Goal: Task Accomplishment & Management: Use online tool/utility

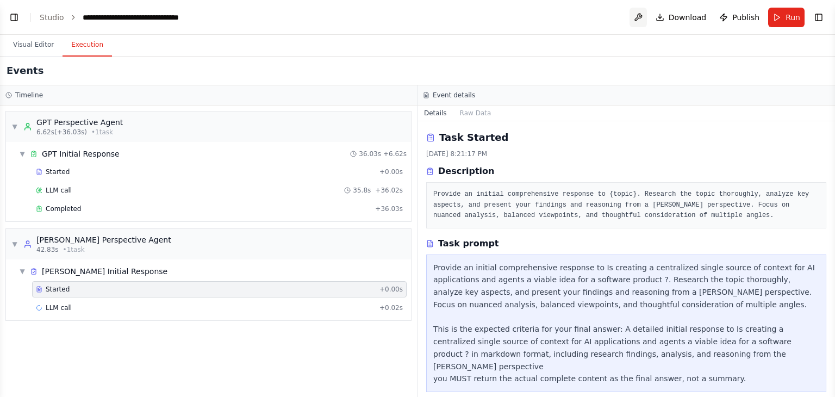
click at [641, 18] on button at bounding box center [637, 18] width 17 height 20
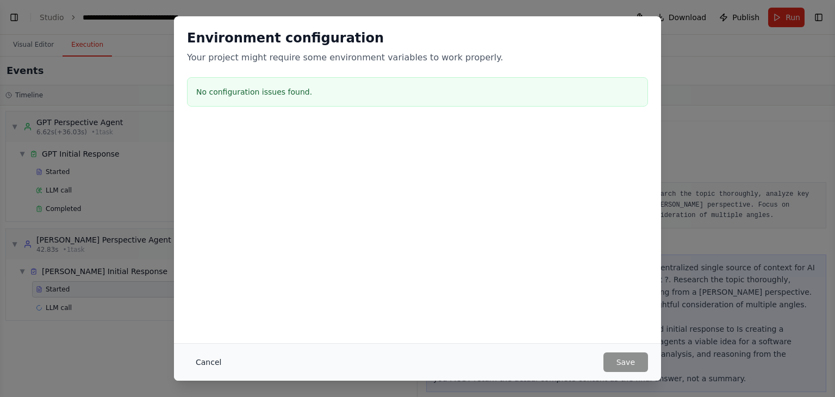
click at [212, 363] on button "Cancel" at bounding box center [208, 362] width 43 height 20
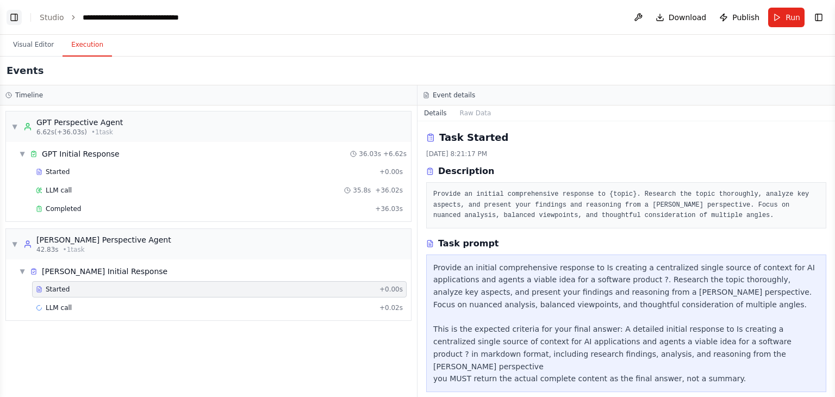
click at [14, 14] on button "Toggle Left Sidebar" at bounding box center [14, 17] width 15 height 15
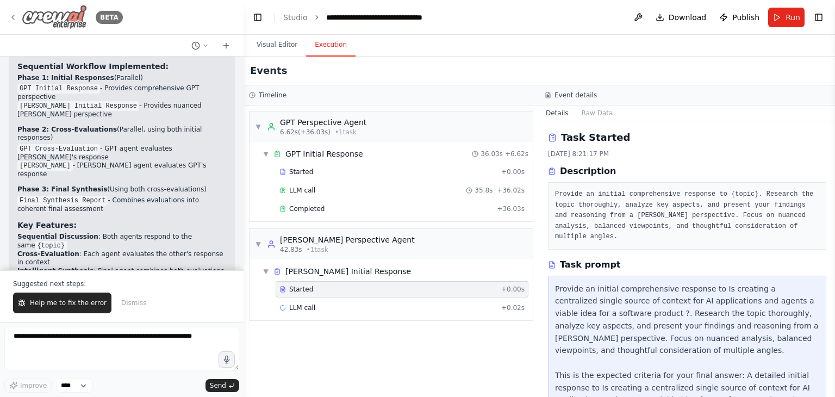
click at [54, 20] on img at bounding box center [54, 17] width 65 height 24
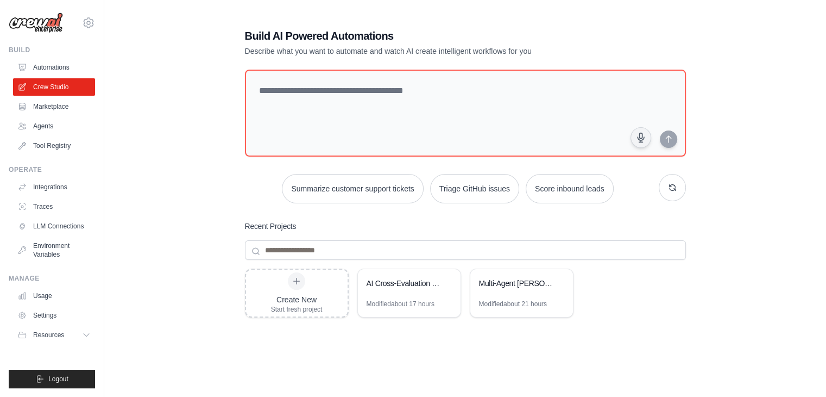
scroll to position [73, 0]
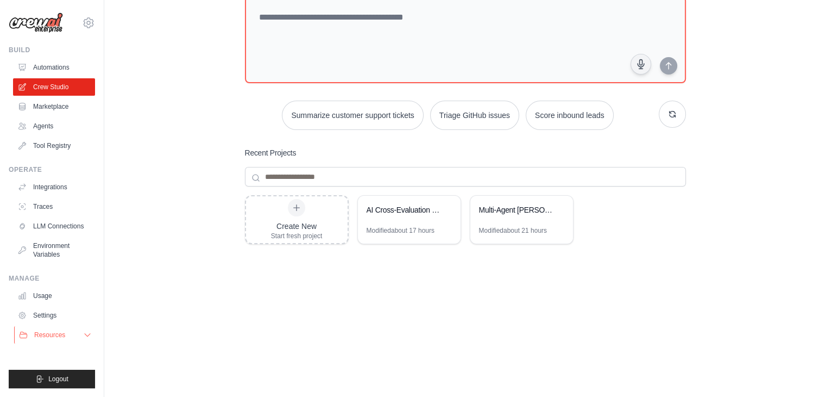
click at [85, 334] on icon at bounding box center [87, 335] width 5 height 3
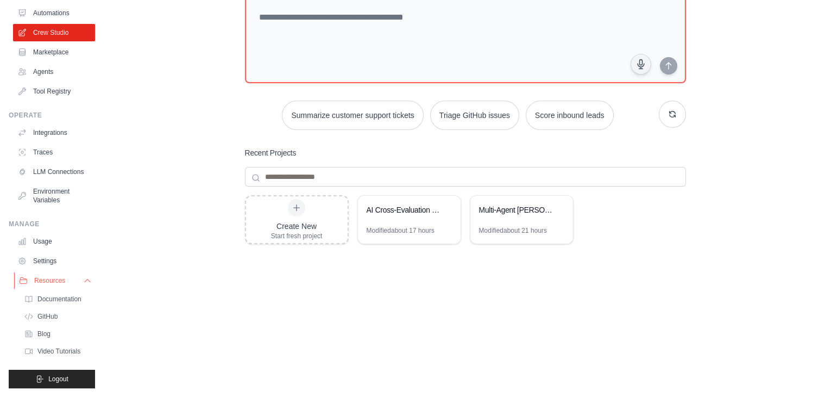
scroll to position [54, 0]
click at [52, 270] on link "Settings" at bounding box center [55, 261] width 82 height 17
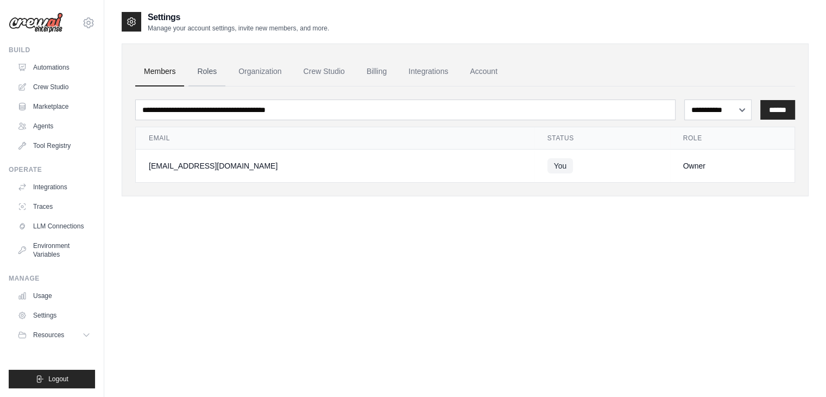
click at [211, 76] on link "Roles" at bounding box center [207, 71] width 37 height 29
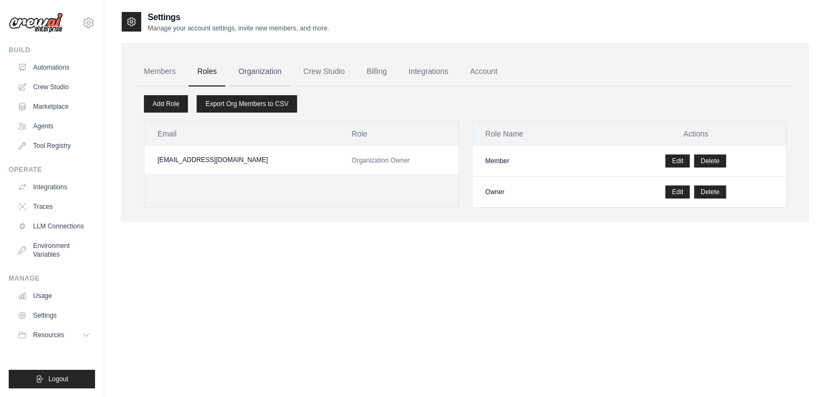
click at [258, 70] on link "Organization" at bounding box center [260, 71] width 60 height 29
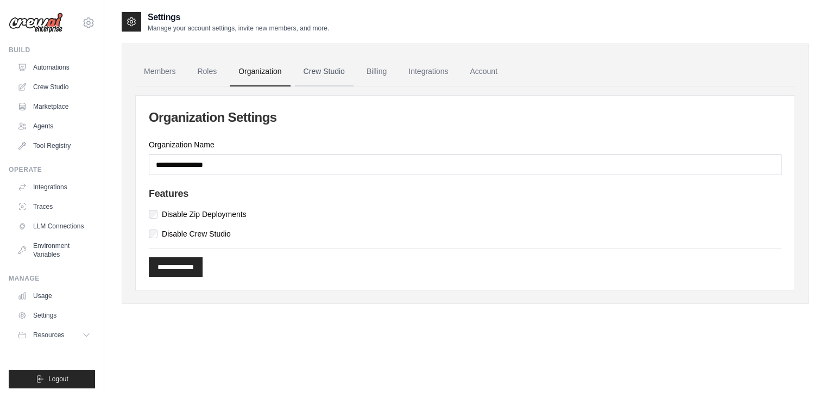
click at [321, 71] on link "Crew Studio" at bounding box center [324, 71] width 59 height 29
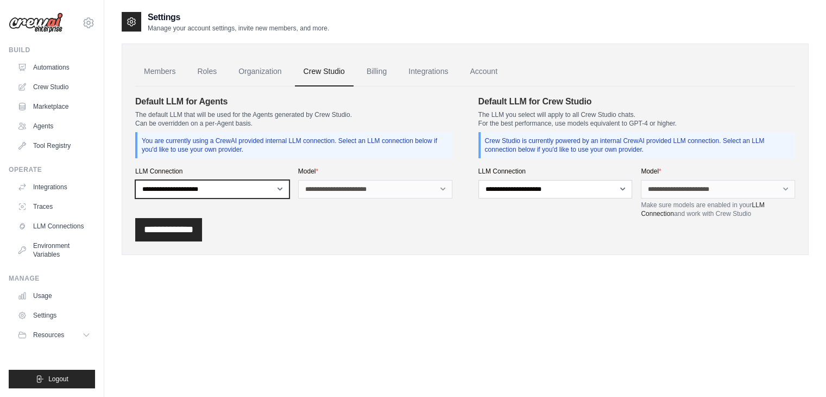
click at [276, 192] on select "**********" at bounding box center [212, 189] width 154 height 18
select select "******"
click at [135, 180] on select "**********" at bounding box center [212, 189] width 154 height 18
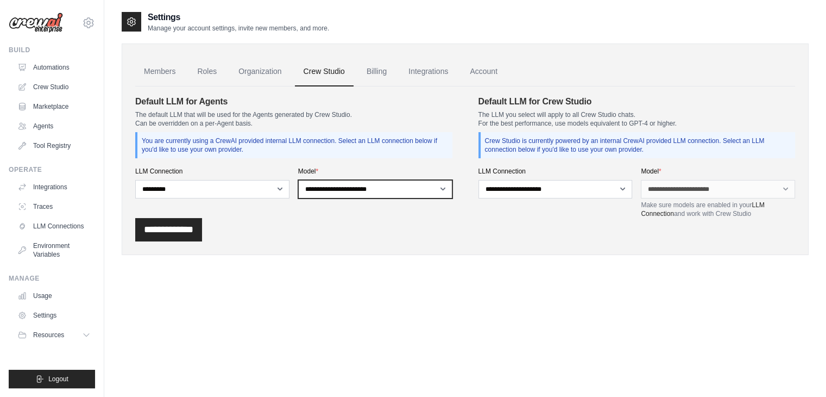
click at [437, 187] on select "**********" at bounding box center [375, 189] width 154 height 18
select select "**********"
click at [298, 180] on select "**********" at bounding box center [375, 189] width 154 height 18
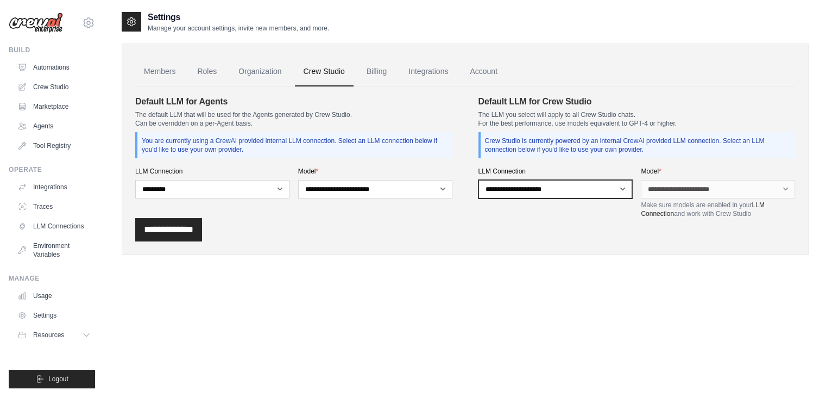
click at [617, 190] on select "**********" at bounding box center [556, 189] width 154 height 18
select select "******"
click at [479, 180] on select "**********" at bounding box center [556, 189] width 154 height 18
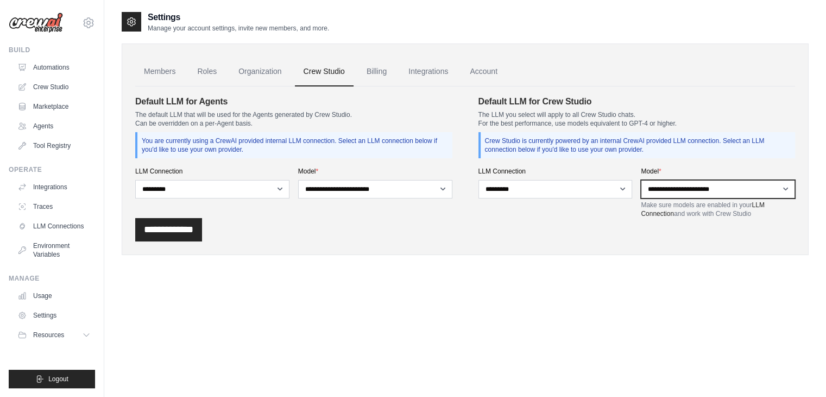
click at [773, 185] on select "**********" at bounding box center [718, 189] width 154 height 18
select select "**********"
click at [641, 180] on select "**********" at bounding box center [718, 189] width 154 height 18
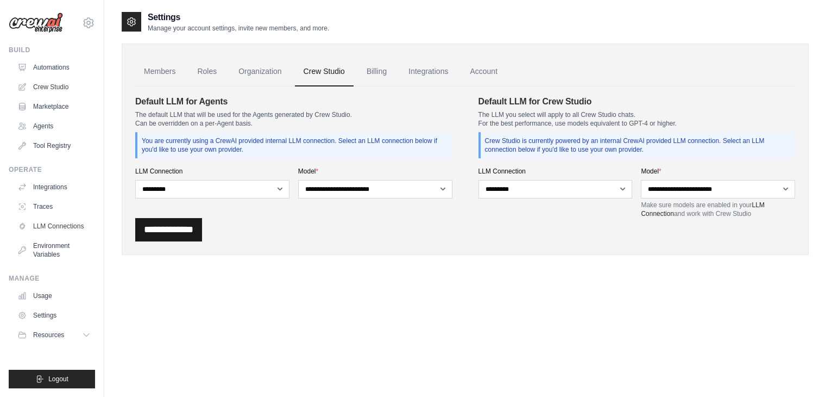
click at [195, 228] on input "**********" at bounding box center [168, 229] width 67 height 23
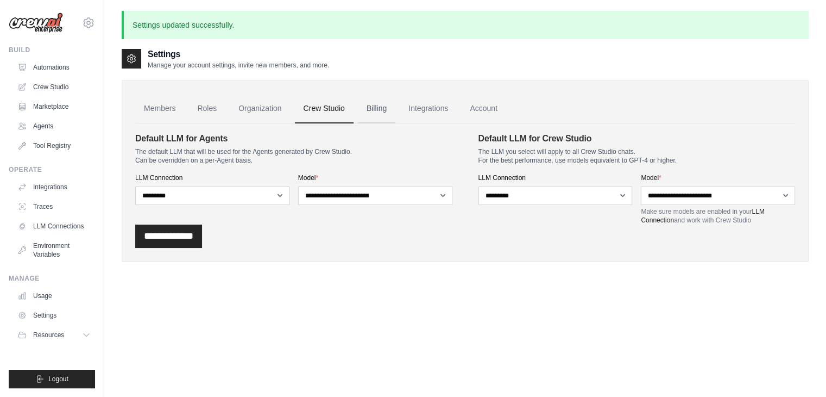
click at [391, 104] on link "Billing" at bounding box center [376, 108] width 37 height 29
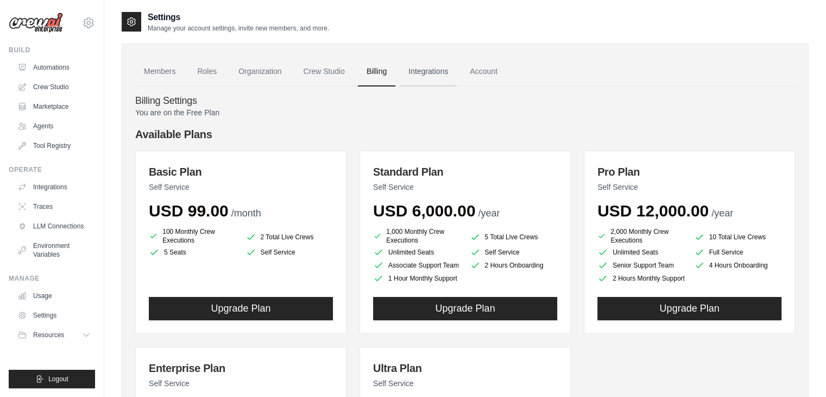
click at [452, 67] on link "Integrations" at bounding box center [428, 71] width 57 height 29
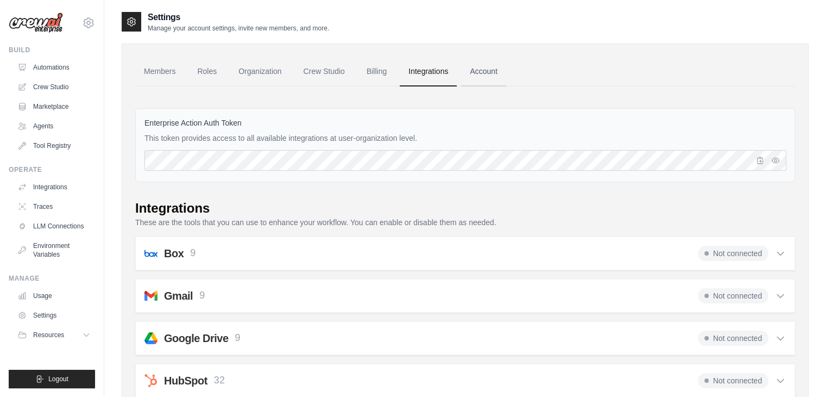
click at [500, 74] on link "Account" at bounding box center [483, 71] width 45 height 29
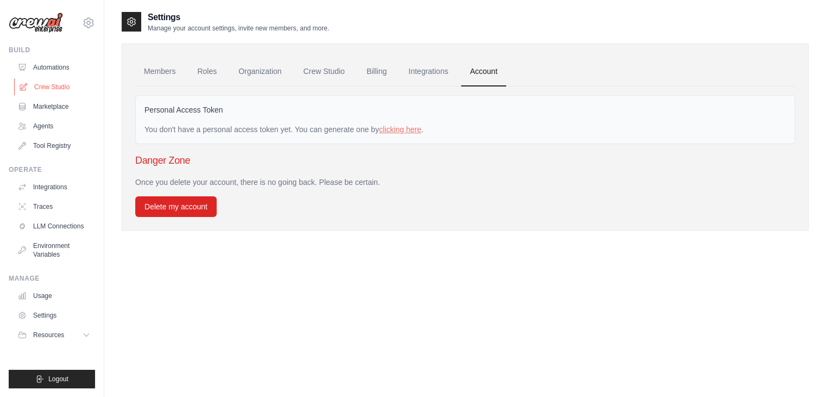
click at [55, 92] on link "Crew Studio" at bounding box center [55, 86] width 82 height 17
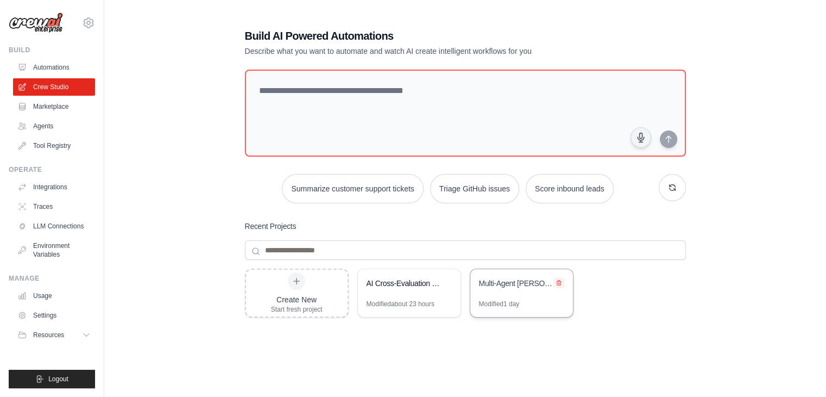
click at [560, 281] on icon at bounding box center [559, 282] width 7 height 7
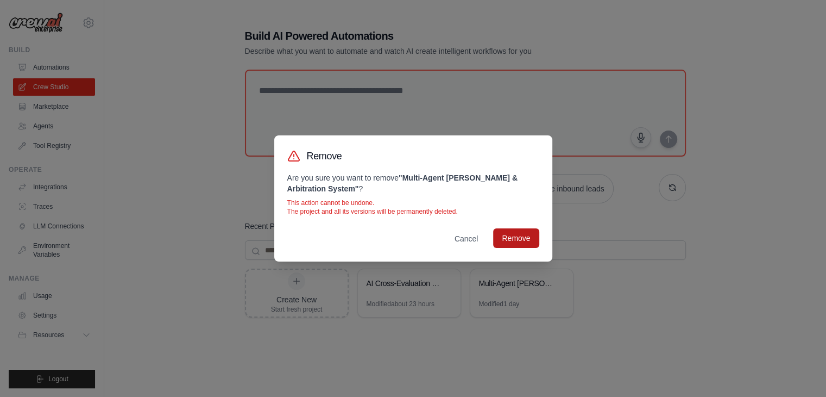
click at [523, 239] on button "Remove" at bounding box center [516, 238] width 46 height 20
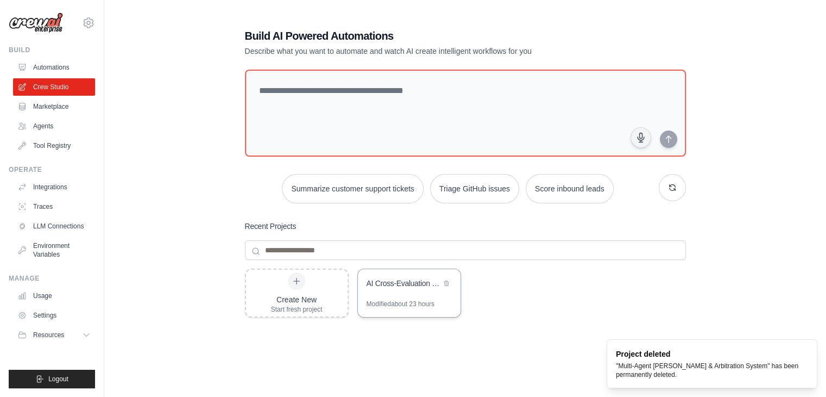
click at [400, 287] on div "AI Cross-Evaluation Discussion Crew" at bounding box center [404, 283] width 74 height 11
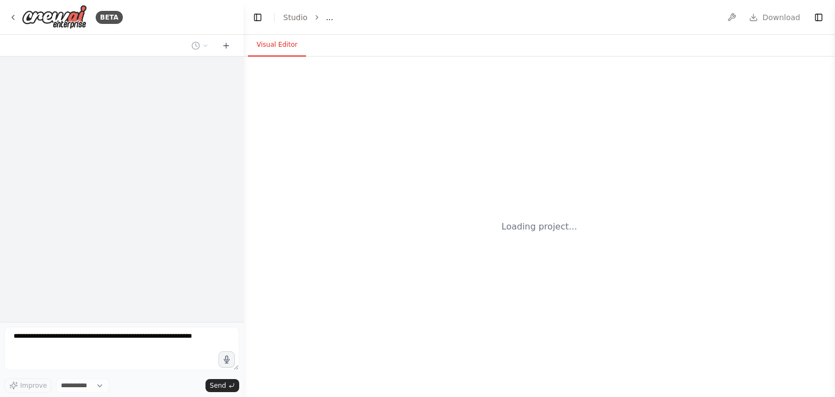
select select "****"
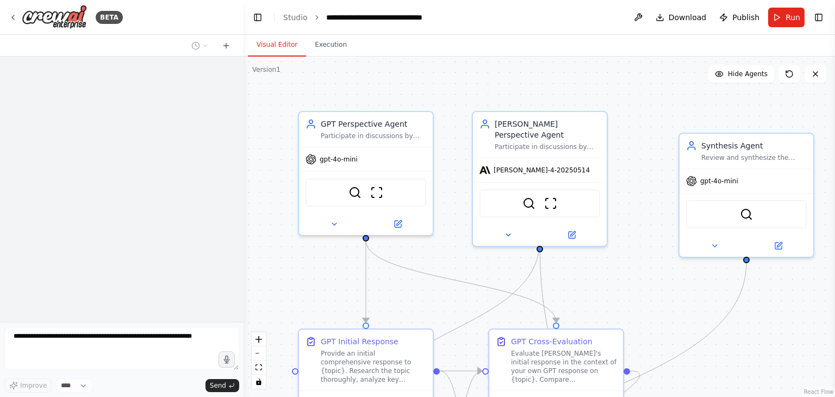
scroll to position [1213, 0]
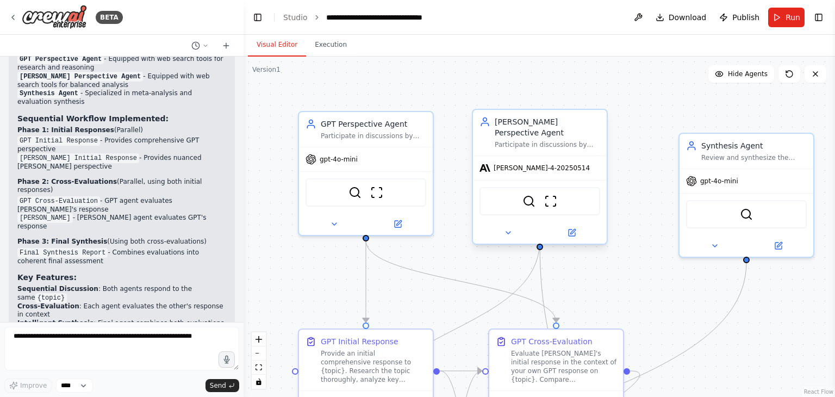
click at [551, 164] on div "[PERSON_NAME]-4-20250514" at bounding box center [540, 168] width 134 height 24
click at [531, 127] on div "[PERSON_NAME] Perspective Agent" at bounding box center [546, 127] width 105 height 22
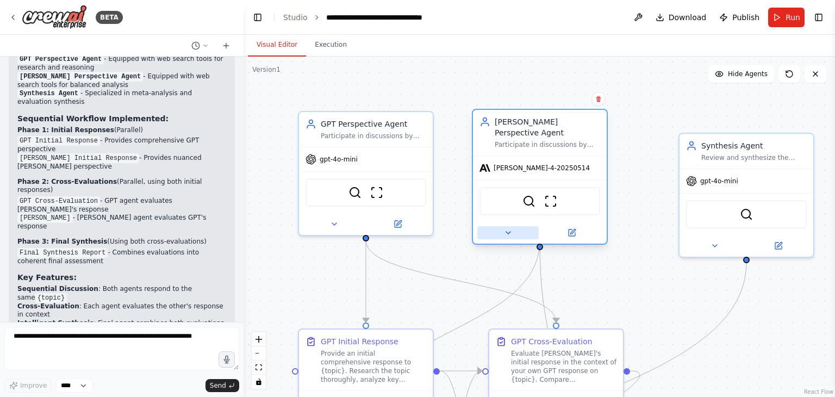
click at [514, 226] on button at bounding box center [507, 232] width 61 height 13
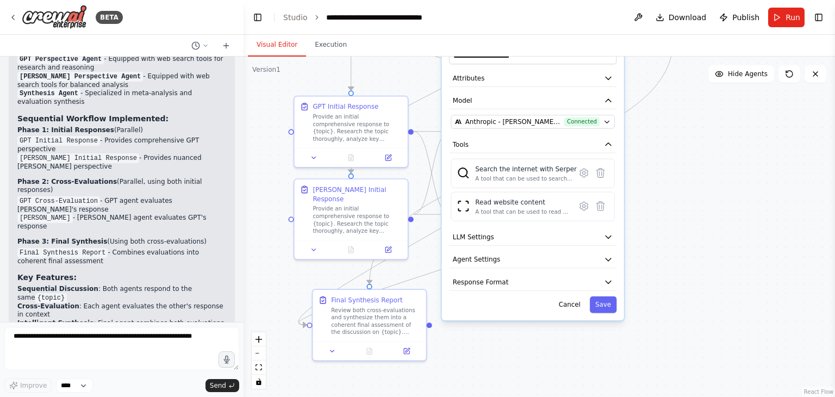
drag, startPoint x: 719, startPoint y: 342, endPoint x: 659, endPoint y: 110, distance: 239.3
click at [659, 110] on div ".deletable-edge-delete-btn { width: 20px; height: 20px; border: 0px solid #ffff…" at bounding box center [538, 227] width 591 height 340
click at [609, 236] on icon "button" at bounding box center [607, 237] width 5 height 3
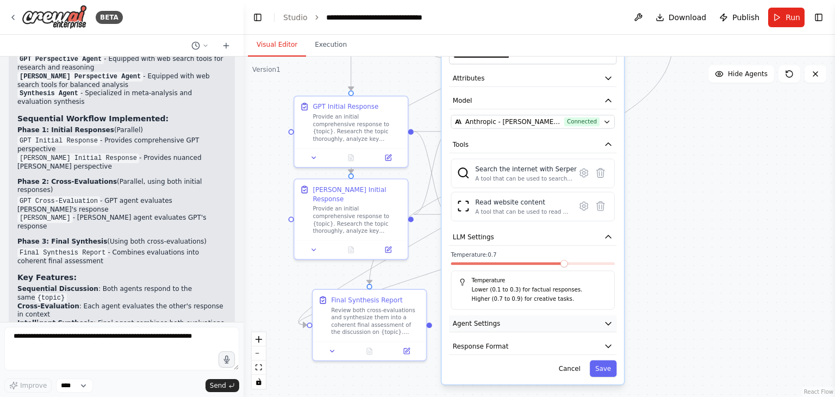
click at [613, 317] on button "Agent Settings" at bounding box center [532, 323] width 167 height 17
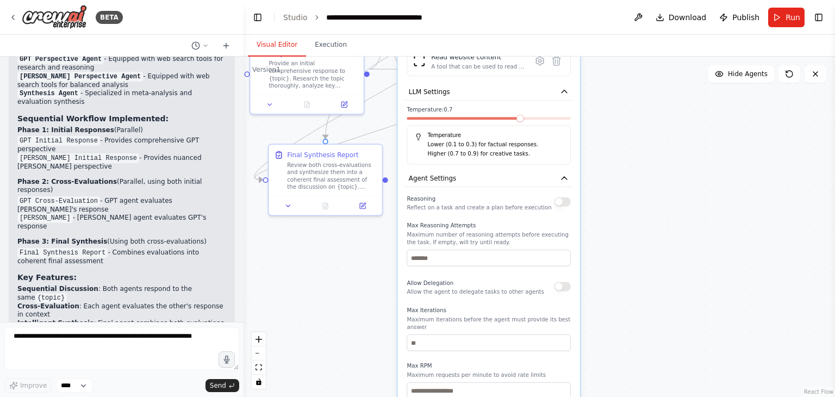
drag, startPoint x: 682, startPoint y: 294, endPoint x: 638, endPoint y: 149, distance: 151.6
click at [638, 149] on div ".deletable-edge-delete-btn { width: 20px; height: 20px; border: 0px solid #ffff…" at bounding box center [538, 227] width 591 height 340
click at [567, 197] on button "button" at bounding box center [562, 201] width 16 height 9
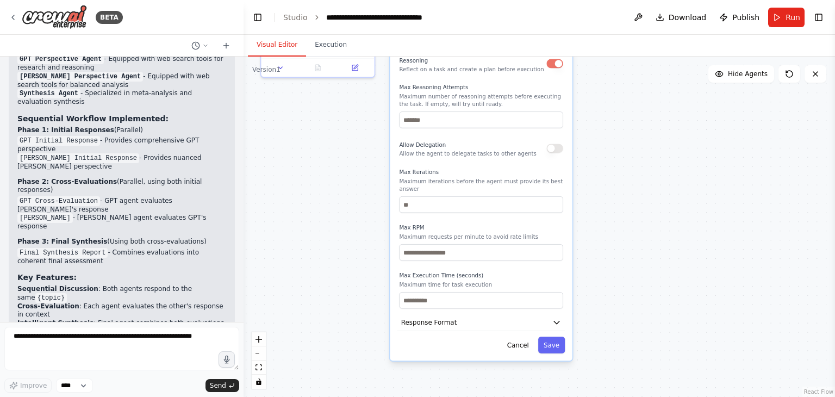
drag, startPoint x: 629, startPoint y: 220, endPoint x: 622, endPoint y: 81, distance: 138.2
click at [622, 81] on div ".deletable-edge-delete-btn { width: 20px; height: 20px; border: 0px solid #ffff…" at bounding box center [538, 227] width 591 height 340
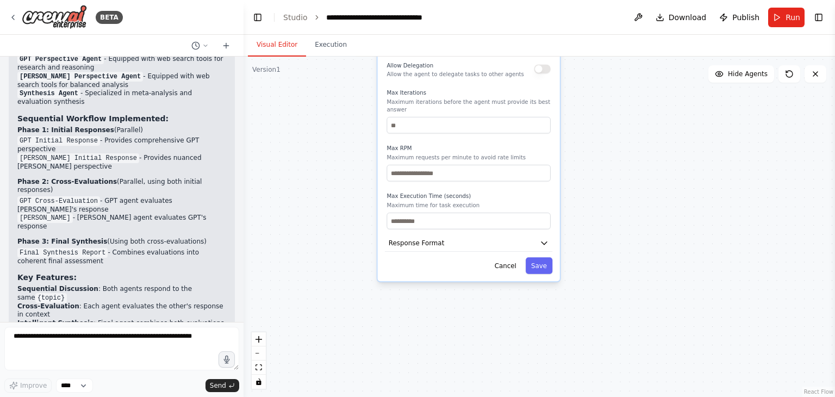
drag, startPoint x: 655, startPoint y: 205, endPoint x: 642, endPoint y: 126, distance: 80.3
click at [642, 126] on div ".deletable-edge-delete-btn { width: 20px; height: 20px; border: 0px solid #ffff…" at bounding box center [538, 227] width 591 height 340
click at [545, 238] on icon "button" at bounding box center [544, 242] width 9 height 9
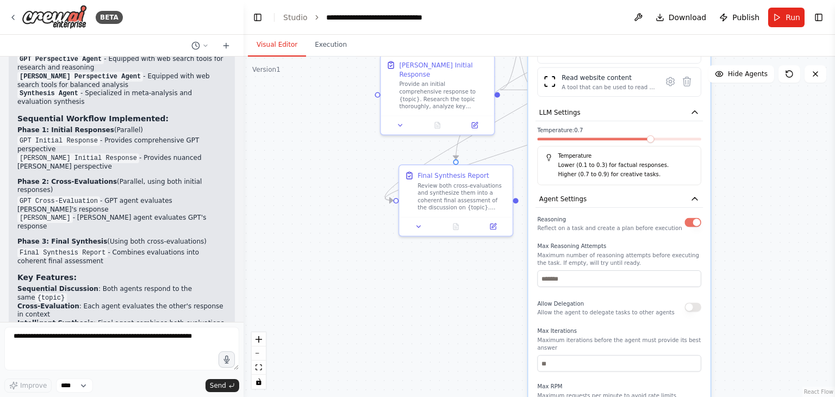
drag, startPoint x: 622, startPoint y: 184, endPoint x: 772, endPoint y: 422, distance: 281.6
click at [772, 396] on html "BETA Create a 3-agent conversation crew for sequential discussion, cross-evalua…" at bounding box center [417, 211] width 835 height 423
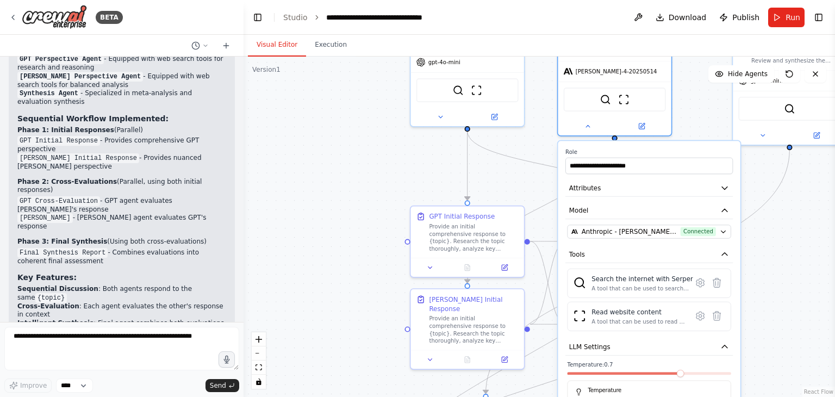
drag, startPoint x: 758, startPoint y: 187, endPoint x: 788, endPoint y: 422, distance: 236.1
click at [788, 396] on html "BETA Create a 3-agent conversation crew for sequential discussion, cross-evalua…" at bounding box center [417, 211] width 835 height 423
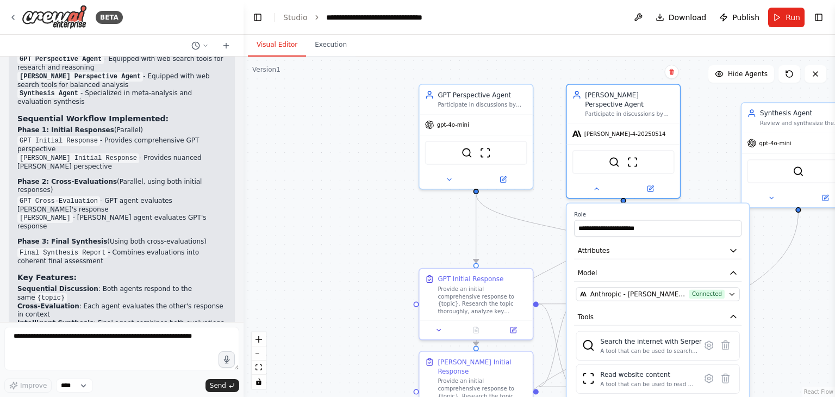
drag, startPoint x: 536, startPoint y: 111, endPoint x: 546, endPoint y: 175, distance: 64.9
click at [546, 175] on div ".deletable-edge-delete-btn { width: 20px; height: 20px; border: 0px solid #ffff…" at bounding box center [538, 227] width 591 height 340
click at [448, 180] on icon at bounding box center [450, 179] width 8 height 8
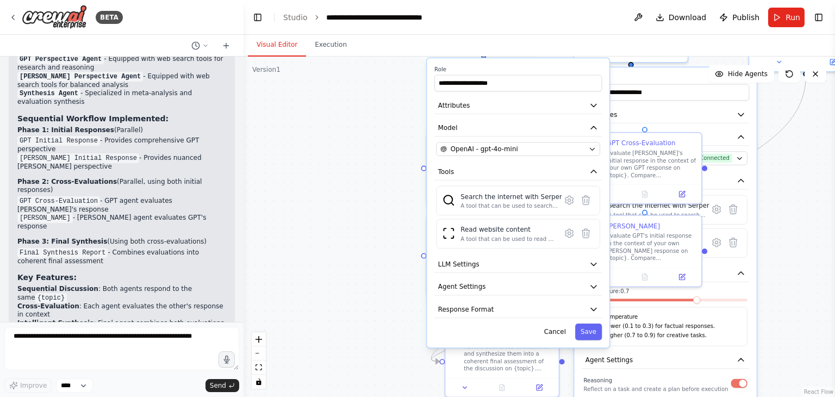
drag, startPoint x: 369, startPoint y: 268, endPoint x: 376, endPoint y: 131, distance: 137.6
click at [376, 131] on div ".deletable-edge-delete-btn { width: 20px; height: 20px; border: 0px solid #ffff…" at bounding box center [538, 227] width 591 height 340
click at [593, 264] on icon "button" at bounding box center [593, 264] width 5 height 3
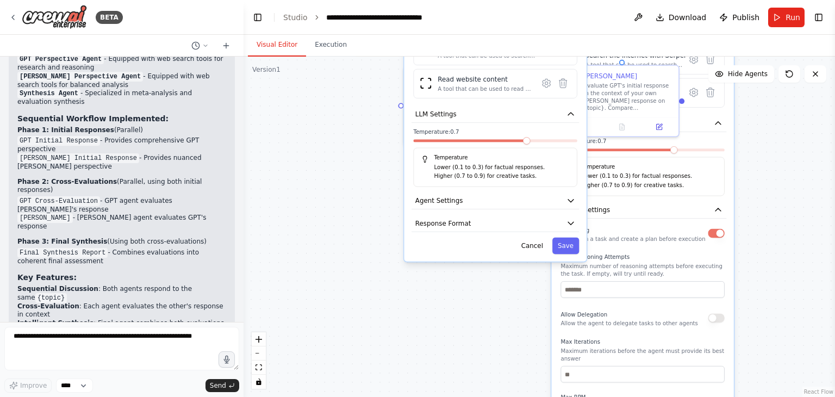
drag, startPoint x: 320, startPoint y: 277, endPoint x: 297, endPoint y: 127, distance: 151.7
click at [297, 127] on div ".deletable-edge-delete-btn { width: 20px; height: 20px; border: 0px solid #ffff…" at bounding box center [538, 227] width 591 height 340
click at [573, 204] on button "Agent Settings" at bounding box center [494, 200] width 167 height 17
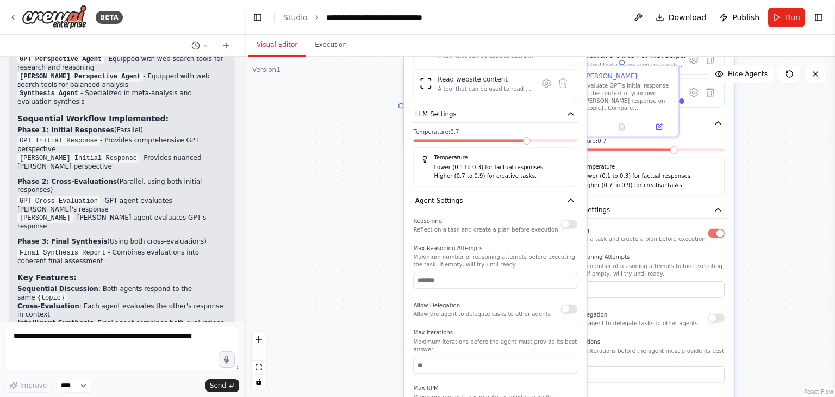
click at [570, 224] on button "button" at bounding box center [568, 224] width 16 height 9
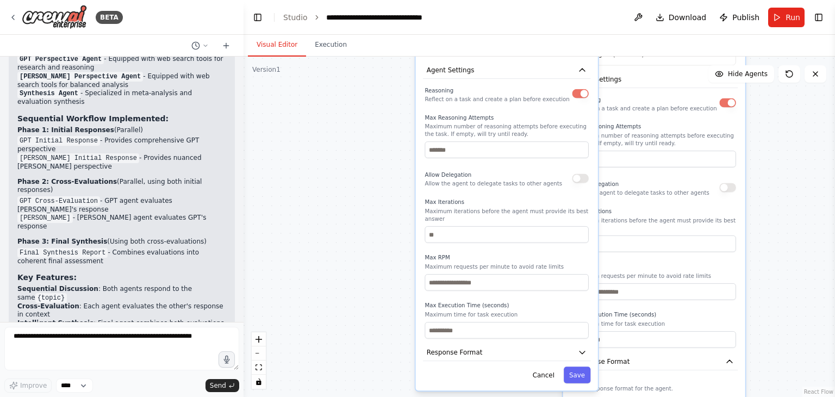
drag, startPoint x: 313, startPoint y: 218, endPoint x: 324, endPoint y: 87, distance: 130.9
click at [324, 87] on div ".deletable-edge-delete-btn { width: 20px; height: 20px; border: 0px solid #ffff…" at bounding box center [538, 227] width 591 height 340
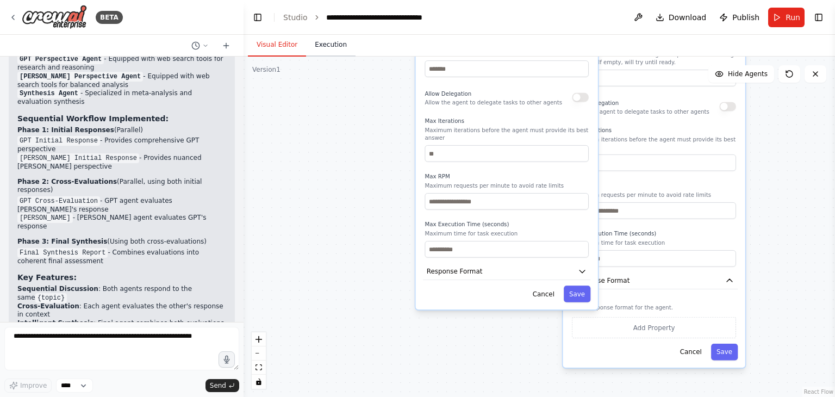
drag, startPoint x: 346, startPoint y: 171, endPoint x: 341, endPoint y: 44, distance: 127.2
click at [341, 44] on div "Visual Editor Execution Version 1 Show Tools Hide Agents .deletable-edge-delete…" at bounding box center [538, 216] width 591 height 362
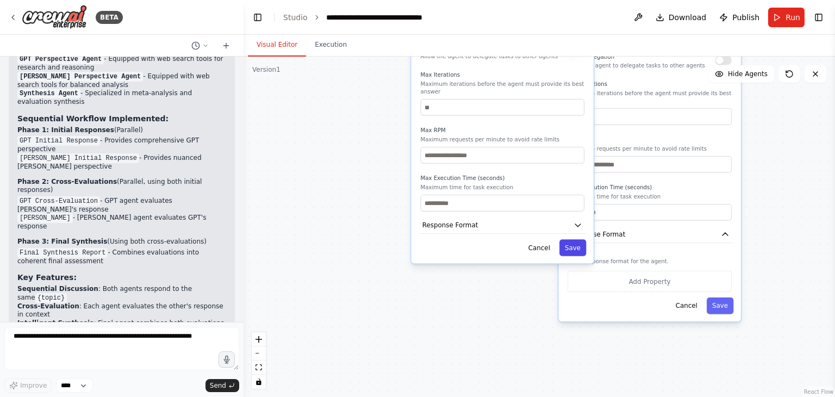
click at [578, 239] on button "Save" at bounding box center [572, 247] width 27 height 16
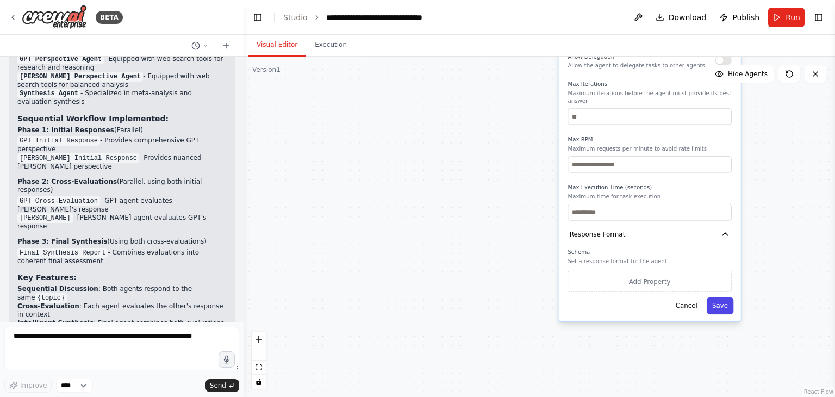
click at [718, 297] on button "Save" at bounding box center [719, 305] width 27 height 16
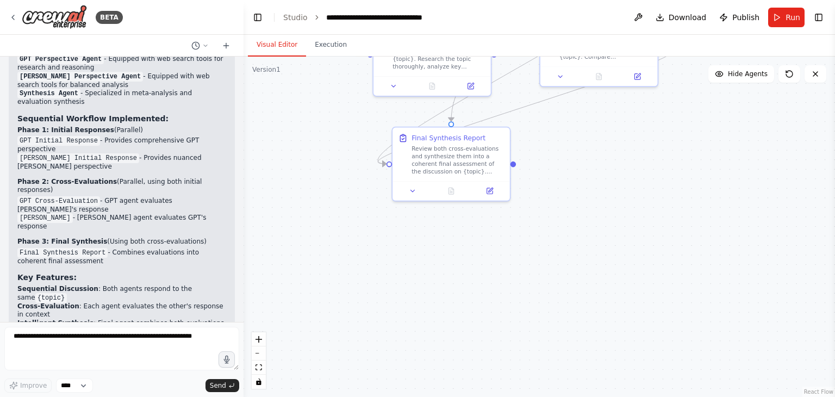
drag, startPoint x: 695, startPoint y: 203, endPoint x: 668, endPoint y: 422, distance: 220.7
click at [668, 396] on html "BETA Create a 3-agent conversation crew for sequential discussion, cross-evalua…" at bounding box center [417, 211] width 835 height 423
click at [416, 192] on icon at bounding box center [413, 189] width 8 height 8
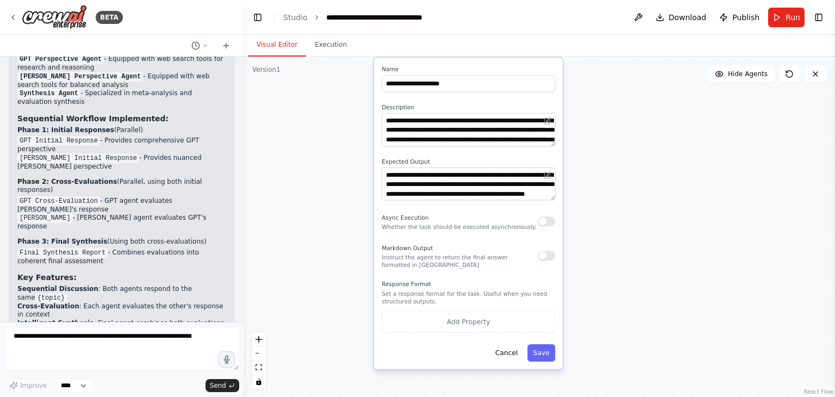
drag, startPoint x: 352, startPoint y: 260, endPoint x: 334, endPoint y: 112, distance: 149.5
click at [334, 112] on div ".deletable-edge-delete-btn { width: 20px; height: 20px; border: 0px solid #ffff…" at bounding box center [538, 227] width 591 height 340
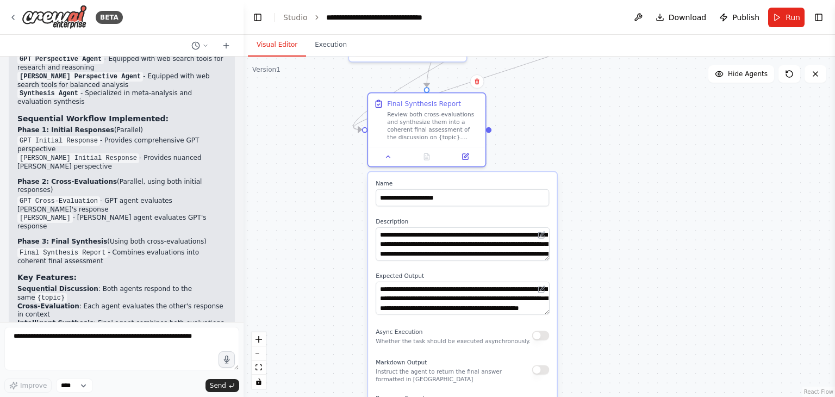
drag, startPoint x: 661, startPoint y: 137, endPoint x: 639, endPoint y: 386, distance: 249.7
click at [639, 386] on div ".deletable-edge-delete-btn { width: 20px; height: 20px; border: 0px solid #ffff…" at bounding box center [538, 227] width 591 height 340
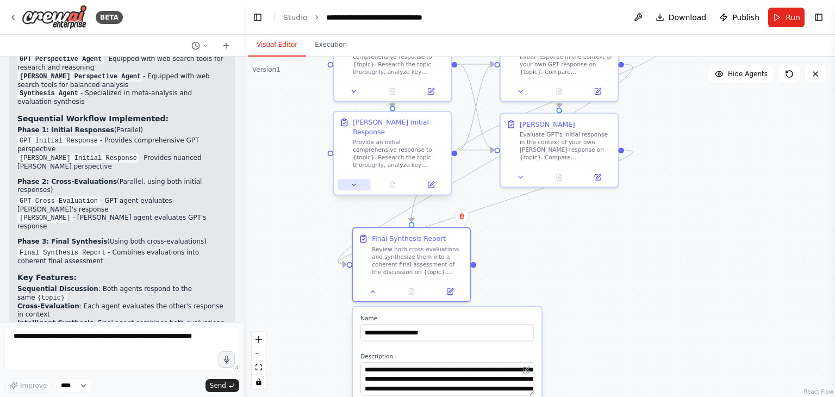
click at [355, 181] on icon at bounding box center [354, 185] width 8 height 8
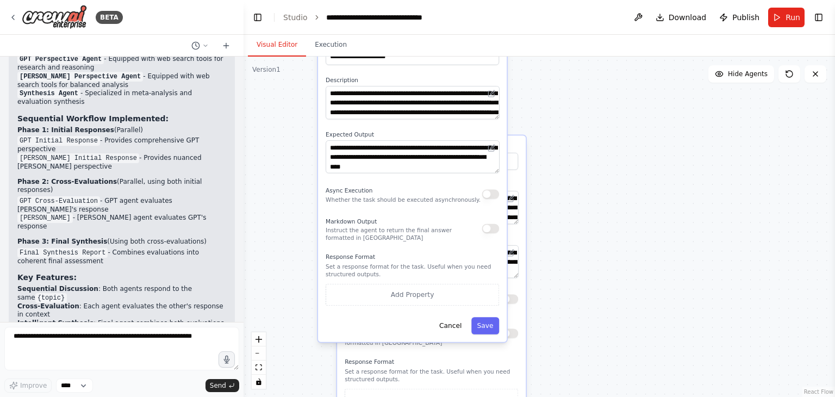
drag, startPoint x: 640, startPoint y: 297, endPoint x: 624, endPoint y: 126, distance: 171.9
click at [624, 126] on div ".deletable-edge-delete-btn { width: 20px; height: 20px; border: 0px solid #ffff…" at bounding box center [538, 227] width 591 height 340
click at [492, 223] on button "button" at bounding box center [490, 228] width 17 height 10
click at [494, 189] on button "button" at bounding box center [490, 194] width 17 height 10
click at [485, 317] on button "Save" at bounding box center [485, 325] width 28 height 17
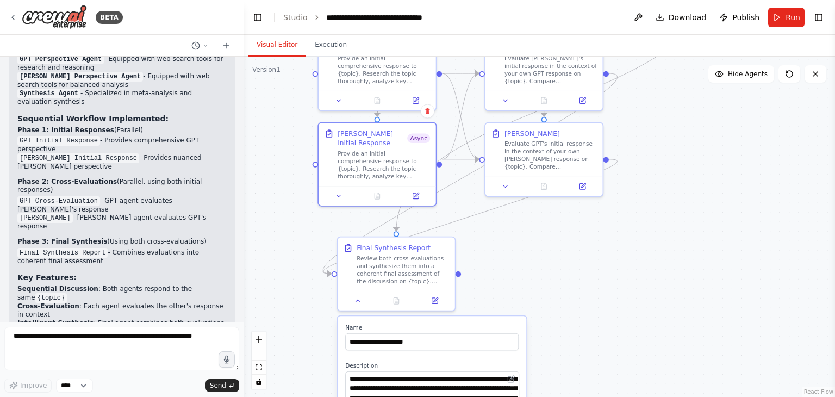
drag, startPoint x: 604, startPoint y: 168, endPoint x: 605, endPoint y: 353, distance: 184.2
click at [605, 353] on div ".deletable-edge-delete-btn { width: 20px; height: 20px; border: 0px solid #ffff…" at bounding box center [538, 227] width 591 height 340
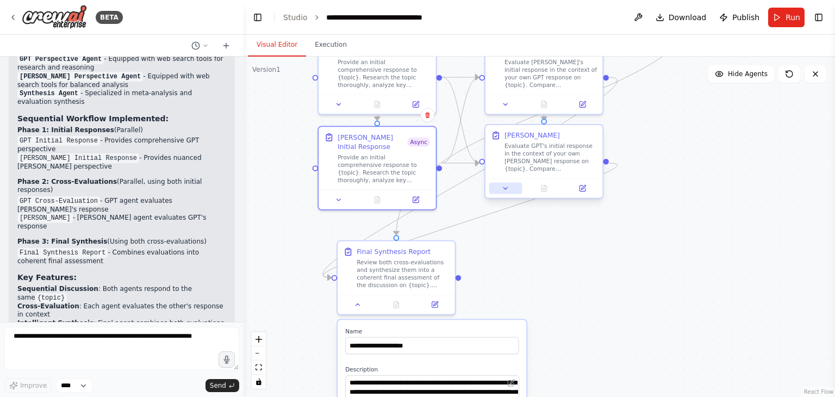
click at [511, 192] on button at bounding box center [505, 188] width 33 height 11
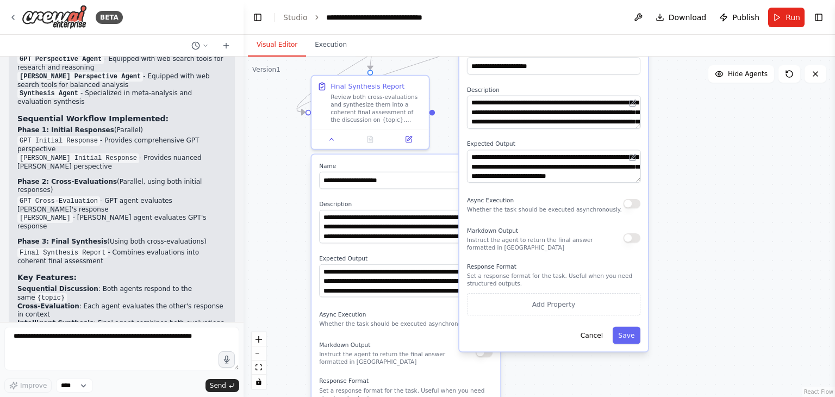
drag, startPoint x: 719, startPoint y: 206, endPoint x: 693, endPoint y: 41, distance: 167.2
click at [693, 41] on div "Visual Editor Execution Version 1 Show Tools Hide Agents .deletable-edge-delete…" at bounding box center [538, 216] width 591 height 362
click at [632, 206] on button "button" at bounding box center [631, 204] width 17 height 10
click at [634, 241] on button "button" at bounding box center [631, 238] width 17 height 10
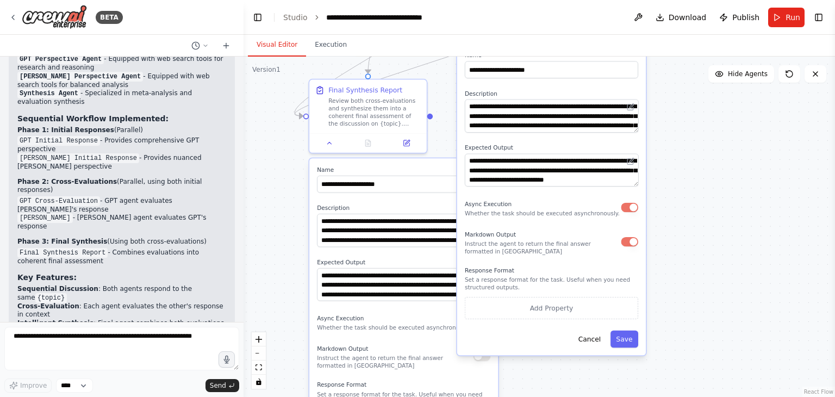
click at [678, 247] on div ".deletable-edge-delete-btn { width: 20px; height: 20px; border: 0px solid #ffff…" at bounding box center [538, 227] width 591 height 340
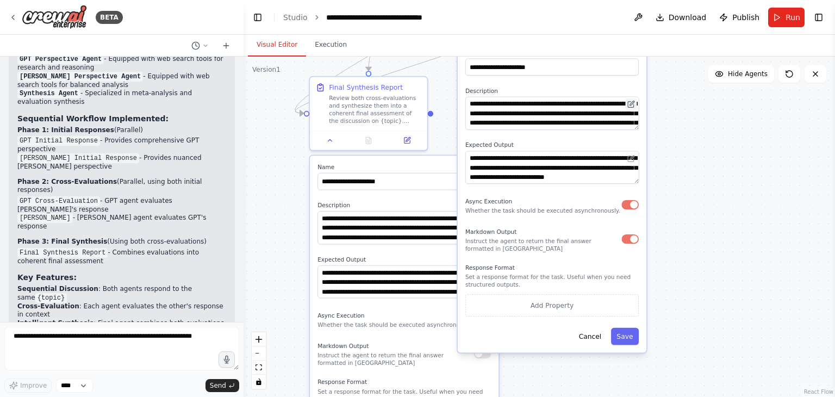
click at [636, 101] on button at bounding box center [630, 103] width 11 height 11
click at [629, 335] on button "Save" at bounding box center [625, 336] width 28 height 17
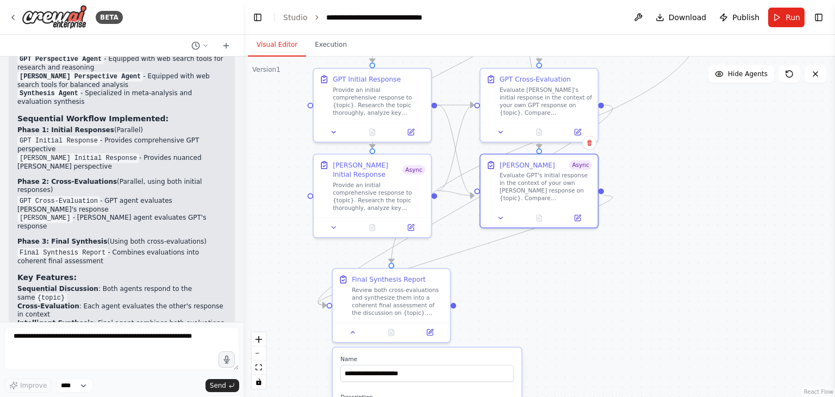
drag, startPoint x: 599, startPoint y: 188, endPoint x: 622, endPoint y: 380, distance: 193.1
click at [622, 380] on div ".deletable-edge-delete-btn { width: 20px; height: 20px; border: 0px solid #ffff…" at bounding box center [538, 227] width 591 height 340
click at [334, 222] on icon at bounding box center [334, 226] width 8 height 8
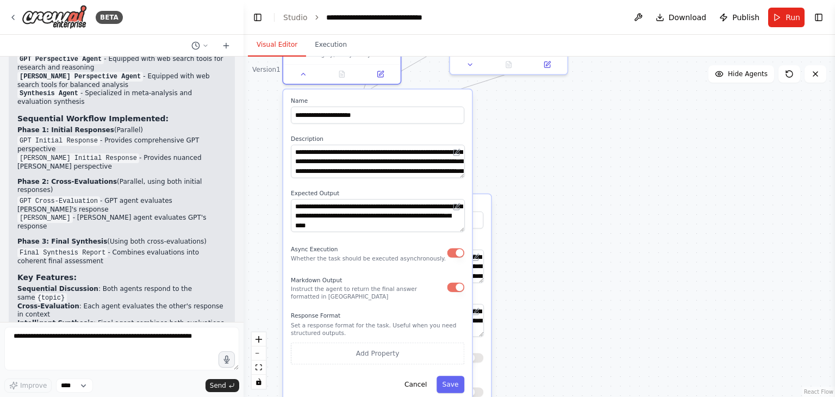
drag, startPoint x: 708, startPoint y: 308, endPoint x: 678, endPoint y: 155, distance: 156.2
click at [678, 155] on div ".deletable-edge-delete-btn { width: 20px; height: 20px; border: 0px solid #ffff…" at bounding box center [538, 227] width 591 height 340
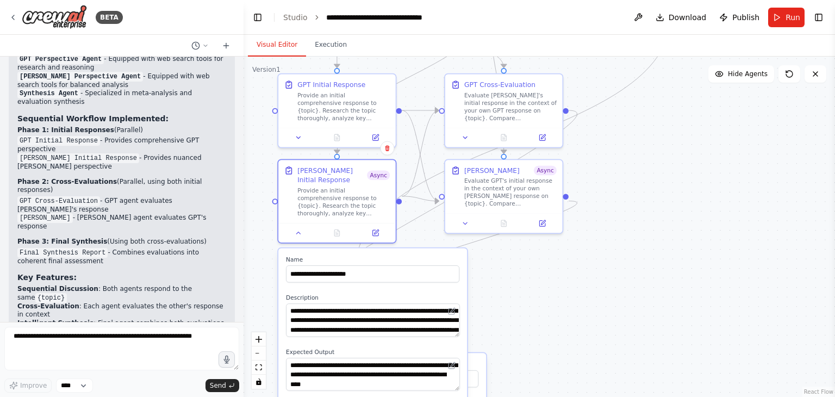
drag, startPoint x: 678, startPoint y: 155, endPoint x: 673, endPoint y: 313, distance: 158.7
click at [673, 313] on div ".deletable-edge-delete-btn { width: 20px; height: 20px; border: 0px solid #ffff…" at bounding box center [538, 227] width 591 height 340
click at [300, 227] on icon at bounding box center [298, 231] width 8 height 8
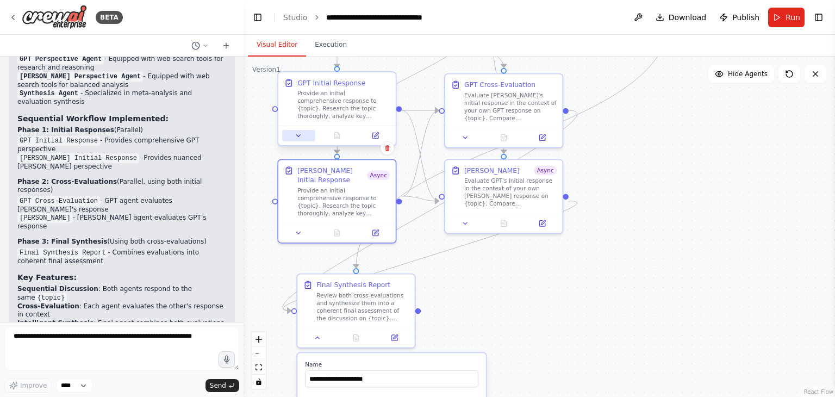
click at [294, 133] on icon at bounding box center [298, 136] width 8 height 8
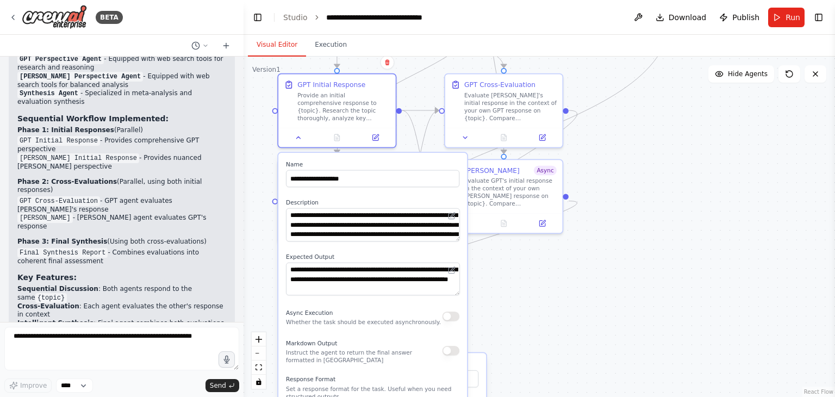
click at [632, 215] on div ".deletable-edge-delete-btn { width: 20px; height: 20px; border: 0px solid #ffff…" at bounding box center [538, 227] width 591 height 340
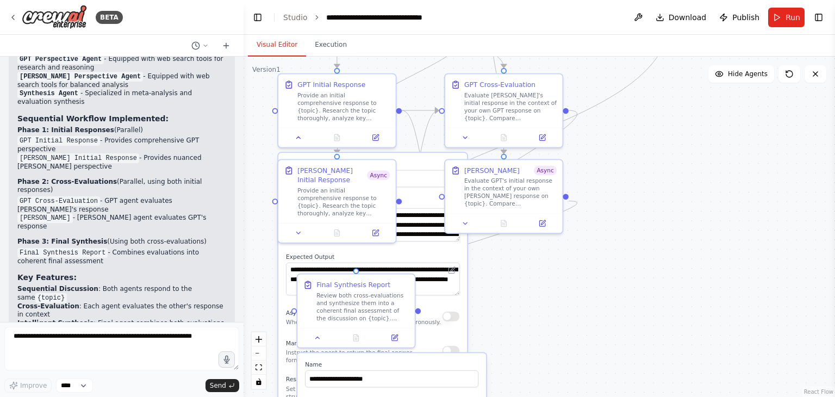
click at [456, 316] on button "button" at bounding box center [450, 316] width 17 height 10
click at [449, 348] on button "button" at bounding box center [450, 351] width 17 height 10
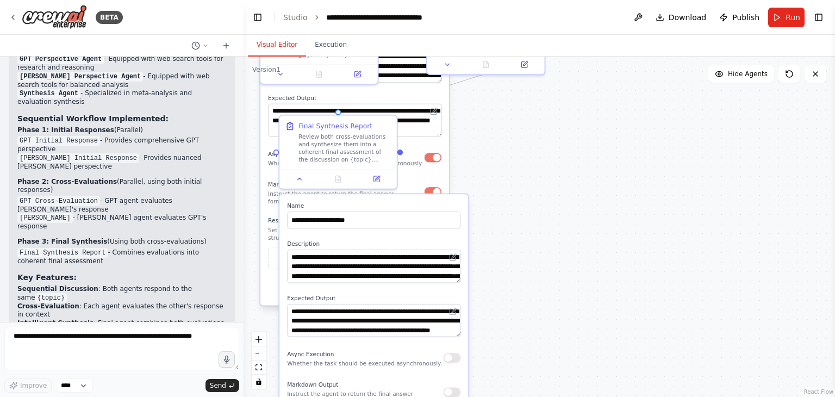
drag, startPoint x: 534, startPoint y: 307, endPoint x: 516, endPoint y: 148, distance: 159.7
click at [516, 148] on div ".deletable-edge-delete-btn { width: 20px; height: 20px; border: 0px solid #ffff…" at bounding box center [538, 227] width 591 height 340
click at [303, 178] on button at bounding box center [299, 176] width 33 height 11
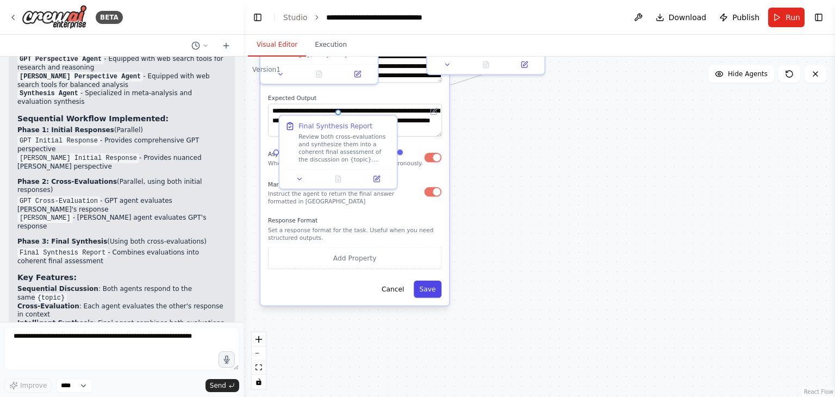
click at [426, 294] on button "Save" at bounding box center [427, 288] width 28 height 17
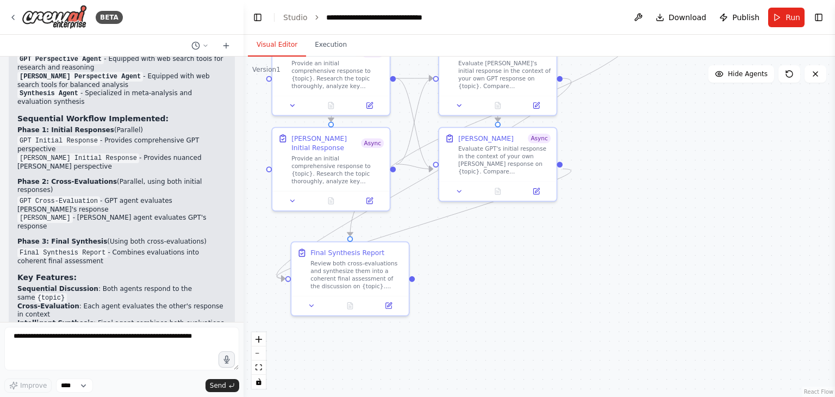
drag, startPoint x: 554, startPoint y: 205, endPoint x: 566, endPoint y: 331, distance: 127.2
click at [566, 331] on div ".deletable-edge-delete-btn { width: 20px; height: 20px; border: 0px solid #ffff…" at bounding box center [538, 227] width 591 height 340
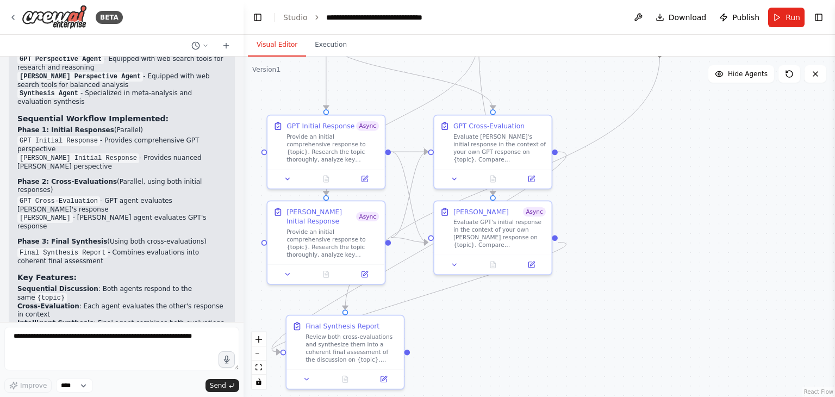
drag, startPoint x: 644, startPoint y: 108, endPoint x: 639, endPoint y: 181, distance: 73.5
click at [639, 181] on div ".deletable-edge-delete-btn { width: 20px; height: 20px; border: 0px solid #ffff…" at bounding box center [538, 227] width 591 height 340
click at [452, 174] on icon at bounding box center [454, 177] width 8 height 8
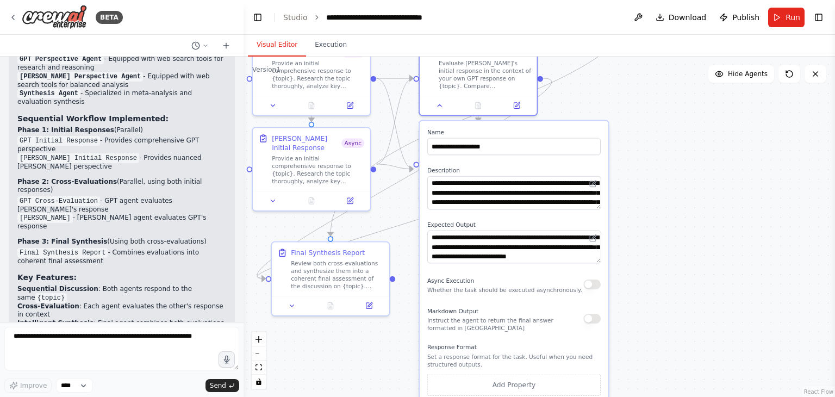
drag, startPoint x: 661, startPoint y: 242, endPoint x: 646, endPoint y: 168, distance: 74.8
click at [646, 168] on div ".deletable-edge-delete-btn { width: 20px; height: 20px; border: 0px solid #ffff…" at bounding box center [538, 227] width 591 height 340
click at [441, 101] on icon at bounding box center [440, 104] width 8 height 8
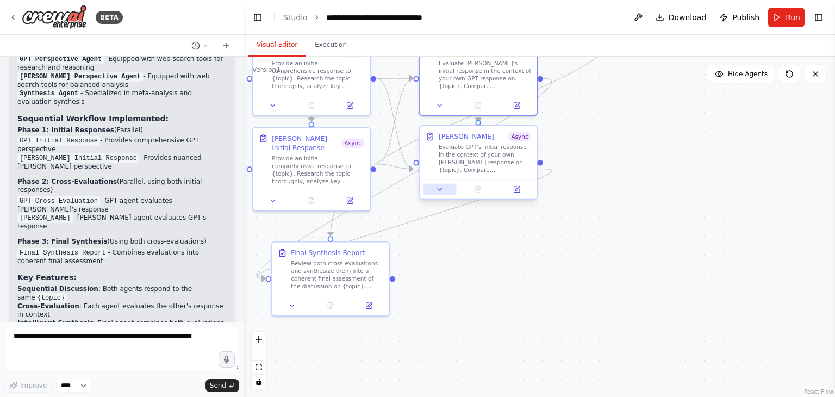
click at [442, 193] on icon at bounding box center [440, 189] width 8 height 8
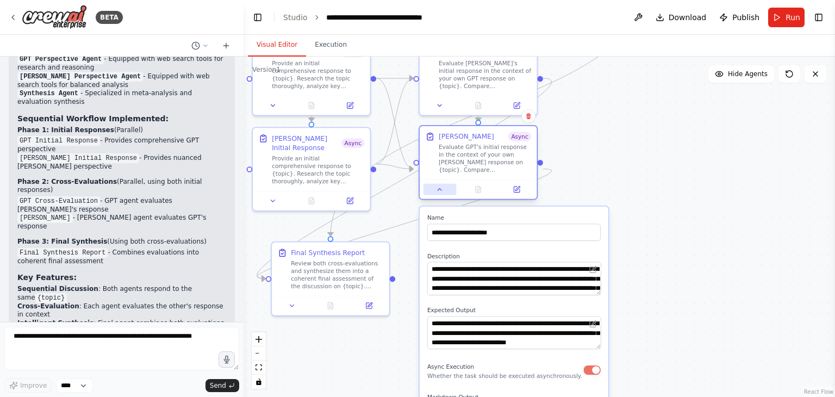
click at [442, 193] on icon at bounding box center [440, 189] width 8 height 8
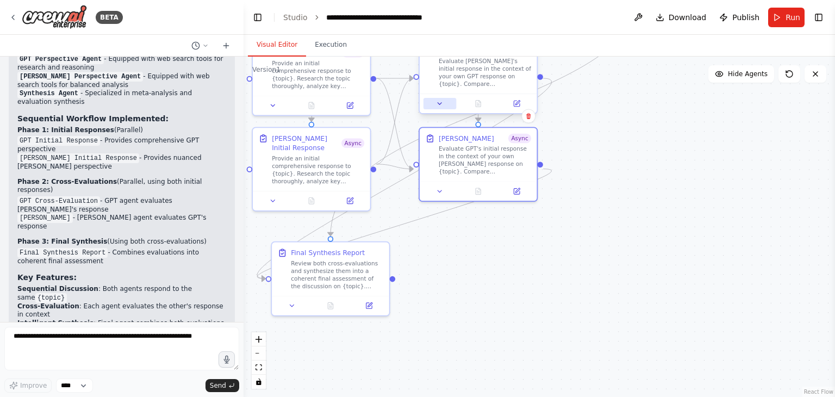
click at [441, 103] on icon at bounding box center [440, 104] width 8 height 8
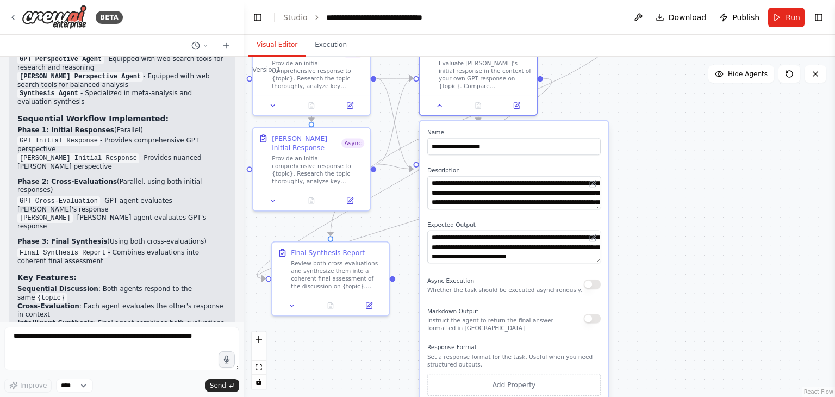
click at [592, 284] on button "button" at bounding box center [591, 284] width 17 height 10
click at [595, 321] on button "button" at bounding box center [591, 318] width 17 height 10
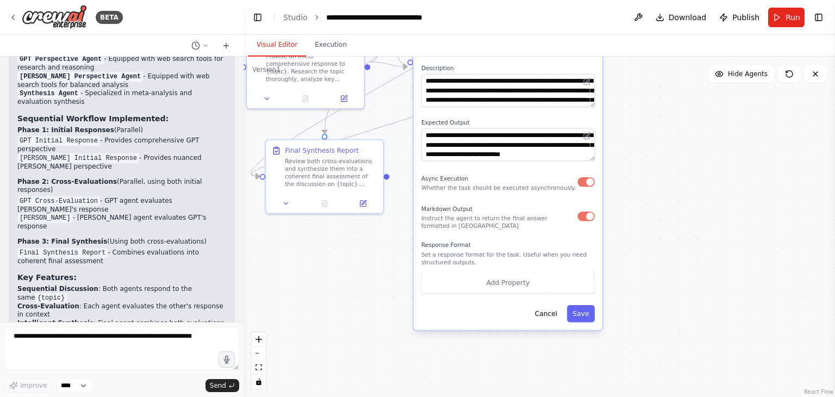
drag, startPoint x: 668, startPoint y: 303, endPoint x: 662, endPoint y: 198, distance: 104.5
click at [662, 198] on div ".deletable-edge-delete-btn { width: 20px; height: 20px; border: 0px solid #ffff…" at bounding box center [538, 227] width 591 height 340
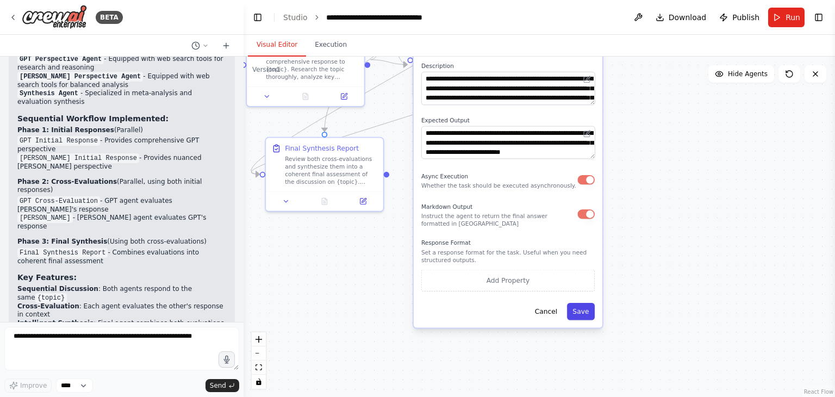
click at [580, 310] on button "Save" at bounding box center [581, 311] width 28 height 17
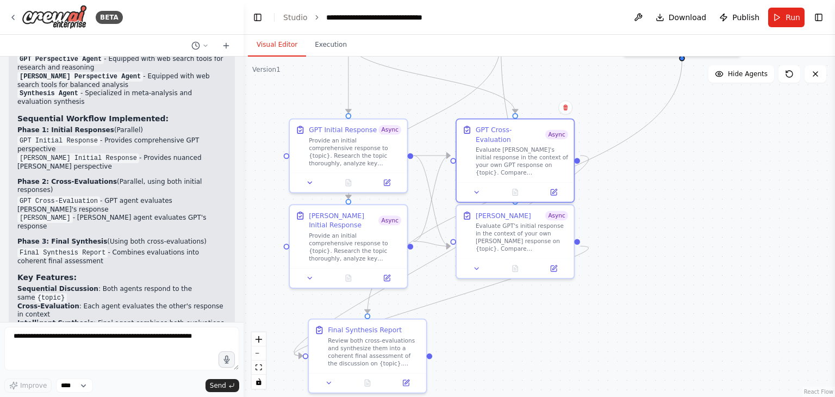
drag, startPoint x: 622, startPoint y: 181, endPoint x: 664, endPoint y: 363, distance: 186.5
click at [664, 363] on div ".deletable-edge-delete-btn { width: 20px; height: 20px; border: 0px solid #ffff…" at bounding box center [538, 227] width 591 height 340
click at [390, 183] on icon at bounding box center [387, 181] width 6 height 6
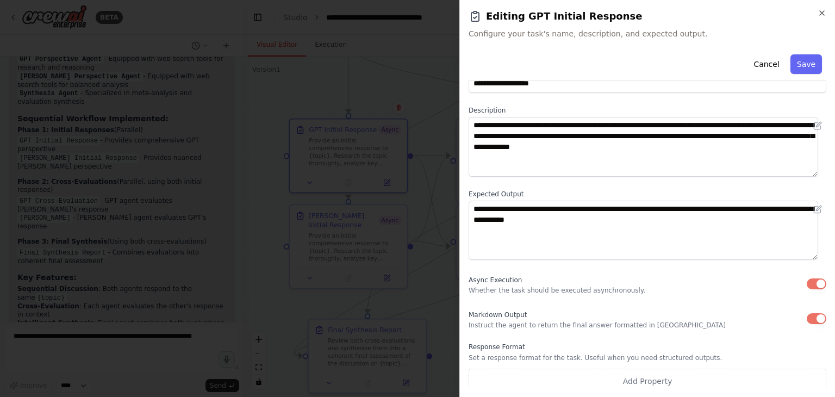
scroll to position [0, 0]
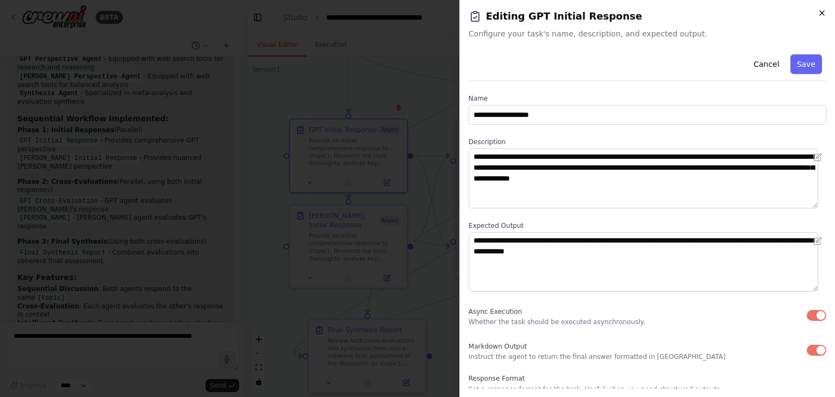
click at [822, 15] on icon "button" at bounding box center [821, 13] width 9 height 9
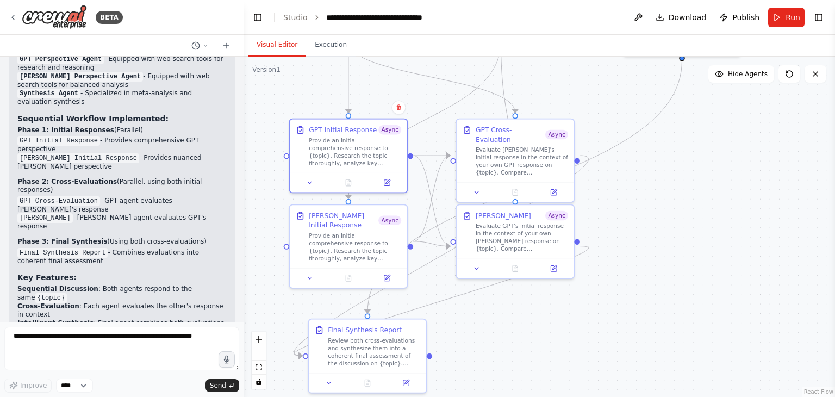
drag, startPoint x: 712, startPoint y: 135, endPoint x: 791, endPoint y: 139, distance: 78.3
click at [791, 139] on div ".deletable-edge-delete-btn { width: 20px; height: 20px; border: 0px solid #ffff…" at bounding box center [538, 227] width 591 height 340
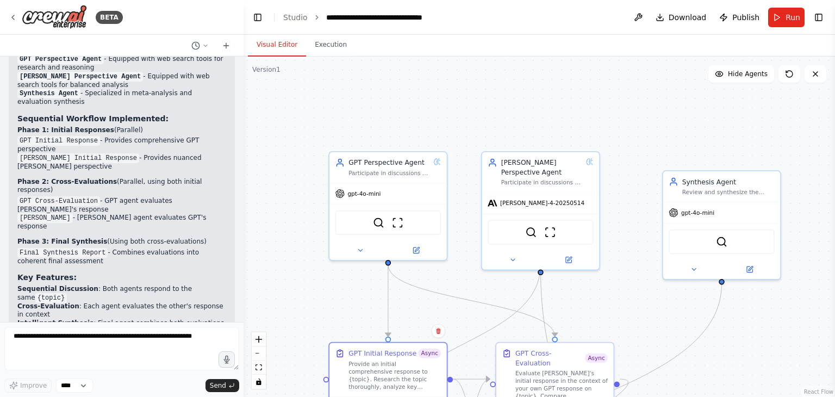
drag, startPoint x: 622, startPoint y: 93, endPoint x: 661, endPoint y: 316, distance: 225.6
click at [661, 316] on div ".deletable-edge-delete-btn { width: 20px; height: 20px; border: 0px solid #ffff…" at bounding box center [538, 227] width 591 height 340
click at [369, 193] on span "gpt-4o-mini" at bounding box center [363, 192] width 33 height 8
click at [492, 135] on div ".deletable-edge-delete-btn { width: 20px; height: 20px; border: 0px solid #ffff…" at bounding box center [538, 227] width 591 height 340
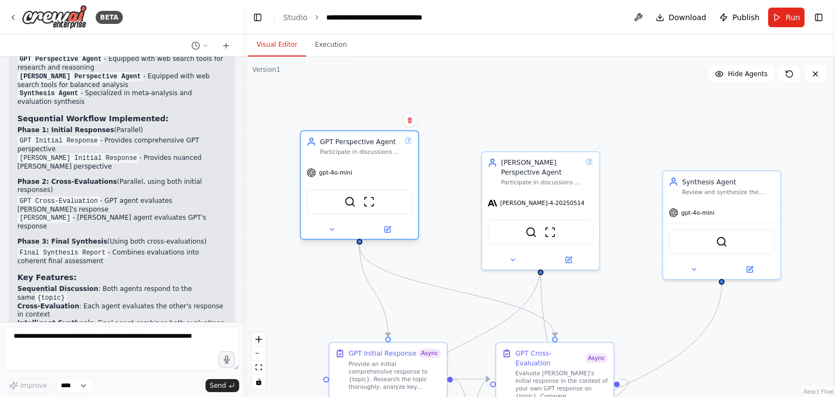
drag, startPoint x: 436, startPoint y: 162, endPoint x: 406, endPoint y: 147, distance: 34.0
click at [406, 147] on div "GPT Perspective Agent Participate in discussions by providing thoughtful respon…" at bounding box center [359, 146] width 106 height 19
click at [386, 231] on icon at bounding box center [387, 230] width 6 height 6
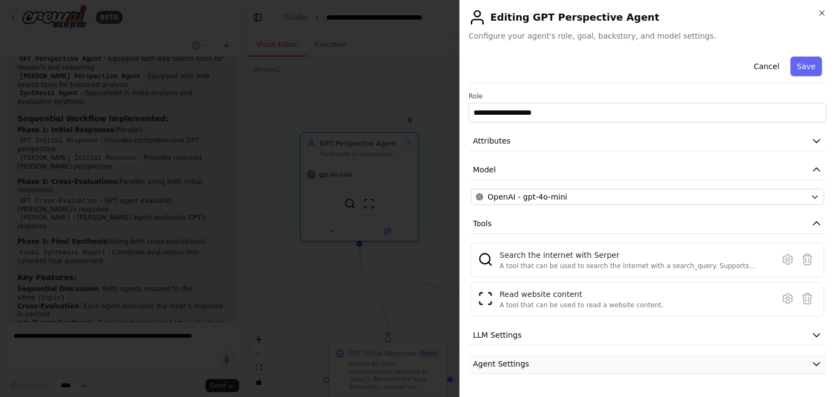
click at [811, 361] on icon "button" at bounding box center [816, 363] width 11 height 11
click at [763, 62] on button "Cancel" at bounding box center [766, 67] width 39 height 20
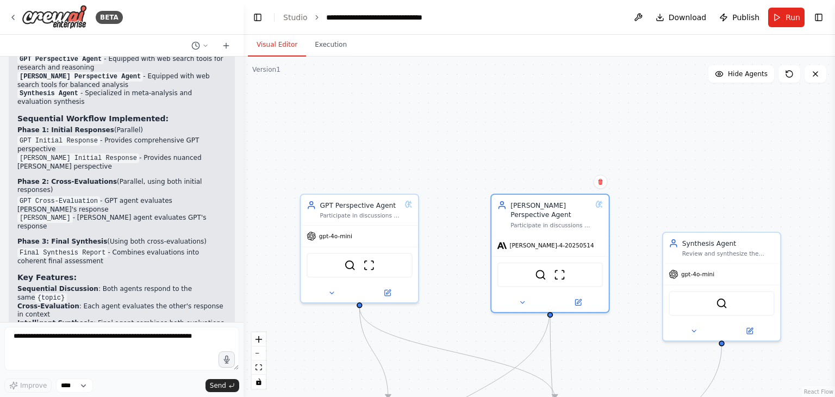
drag, startPoint x: 522, startPoint y: 164, endPoint x: 523, endPoint y: 156, distance: 7.7
click at [523, 156] on div ".deletable-edge-delete-btn { width: 20px; height: 20px; border: 0px solid #ffff…" at bounding box center [538, 227] width 591 height 340
click at [582, 294] on button at bounding box center [578, 299] width 54 height 11
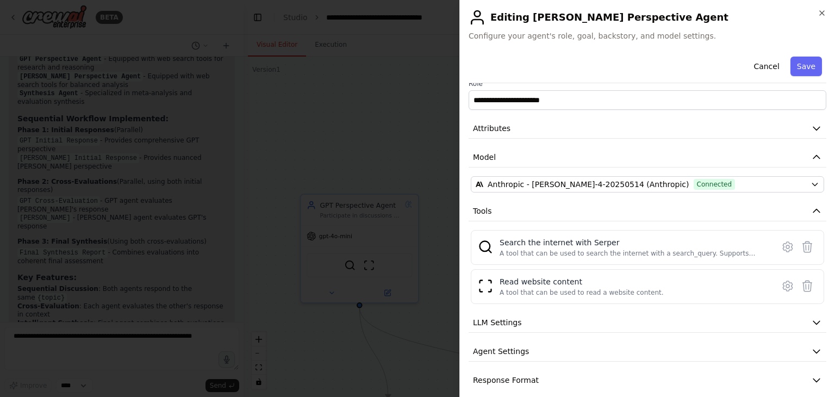
scroll to position [22, 0]
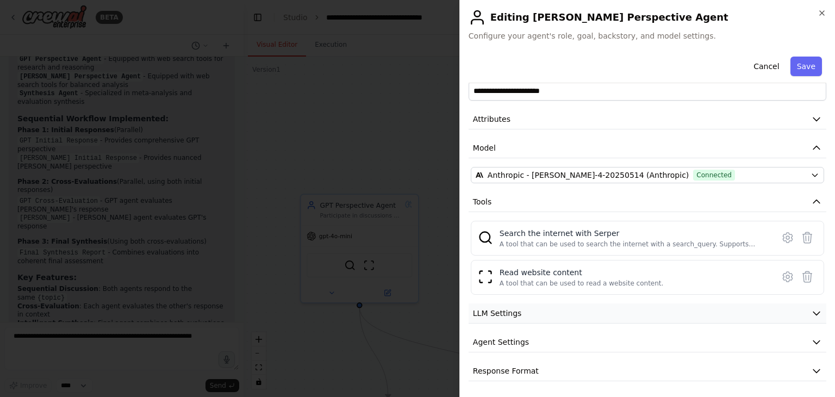
click at [811, 308] on icon "button" at bounding box center [816, 313] width 11 height 11
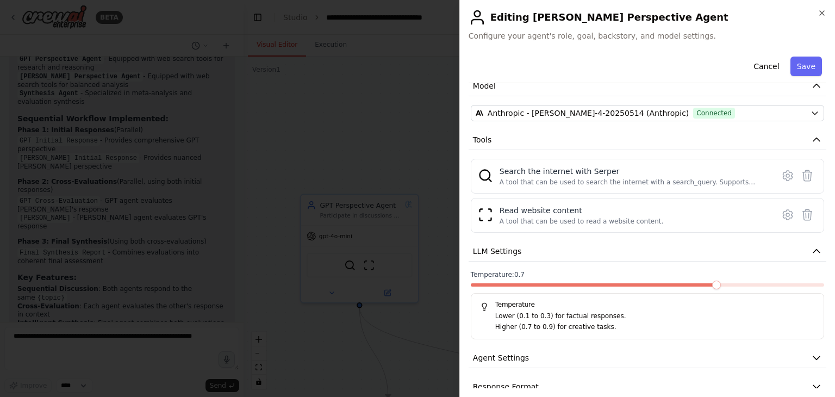
scroll to position [99, 0]
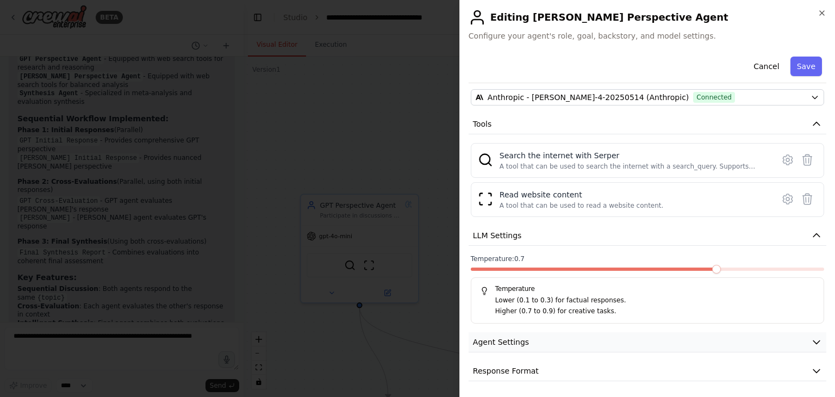
click at [811, 342] on icon "button" at bounding box center [816, 341] width 11 height 11
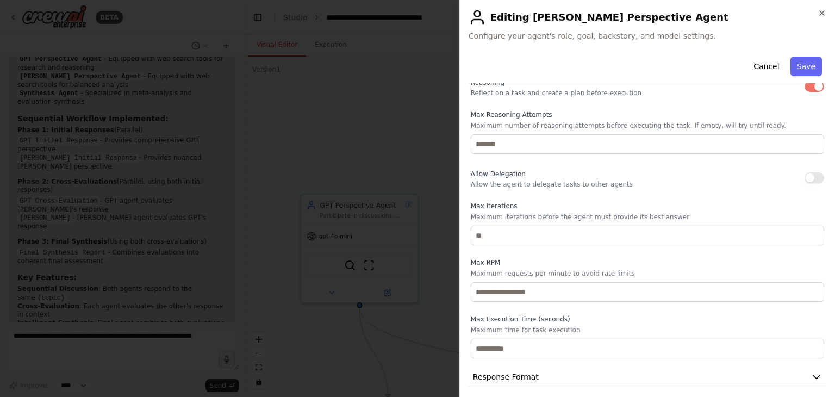
scroll to position [391, 0]
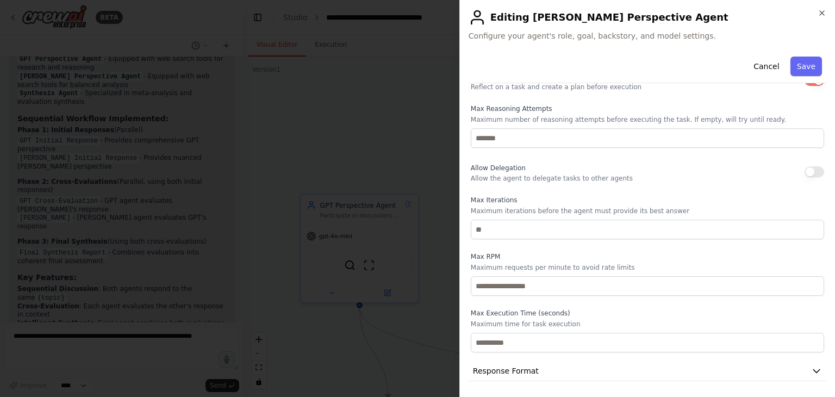
click at [808, 172] on button "button" at bounding box center [814, 171] width 20 height 11
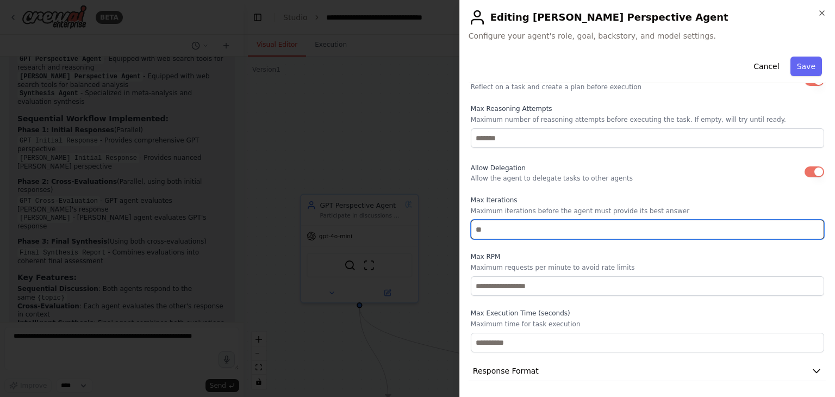
drag, startPoint x: 480, startPoint y: 229, endPoint x: 466, endPoint y: 229, distance: 13.6
click at [466, 229] on div "**********" at bounding box center [646, 198] width 375 height 397
type input "**"
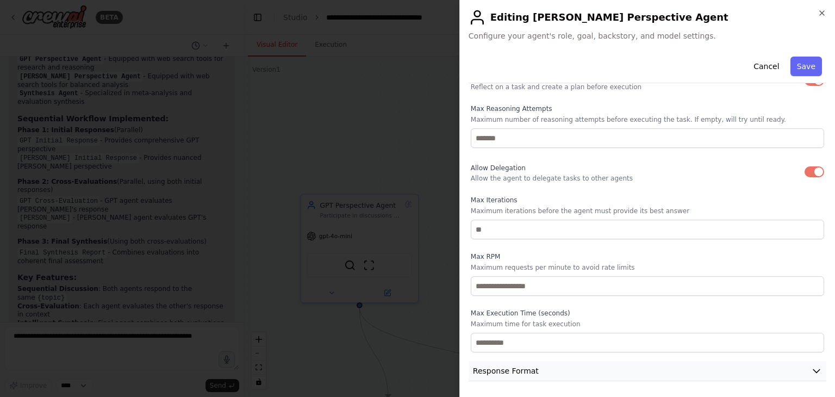
click at [811, 365] on icon "button" at bounding box center [816, 370] width 11 height 11
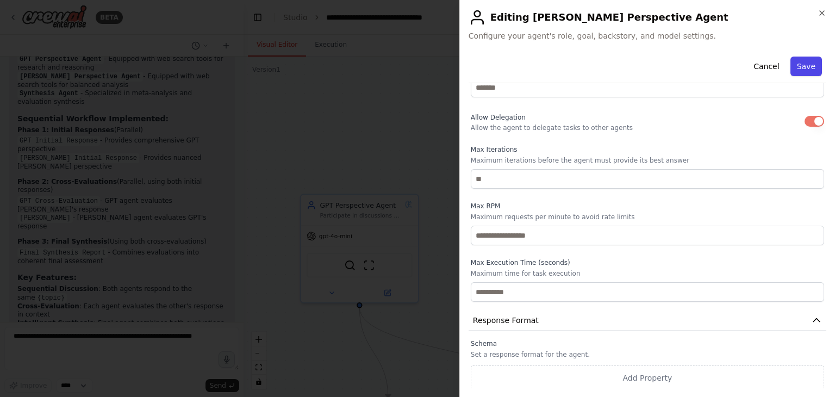
click at [796, 65] on button "Save" at bounding box center [806, 67] width 32 height 20
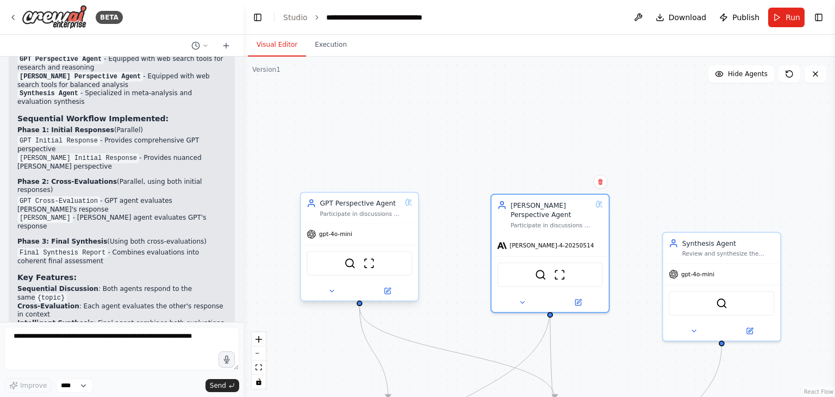
click at [382, 214] on div "Participate in discussions by providing thoughtful responses and then evaluate …" at bounding box center [360, 214] width 81 height 8
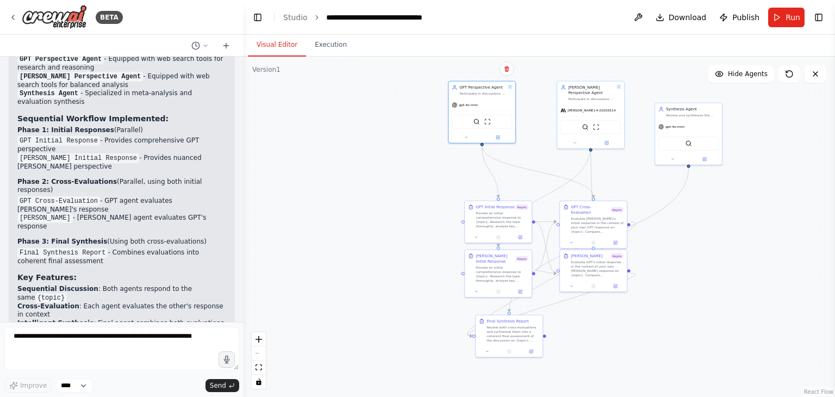
drag, startPoint x: 676, startPoint y: 104, endPoint x: 662, endPoint y: 30, distance: 75.7
click at [662, 30] on main "**********" at bounding box center [538, 198] width 591 height 397
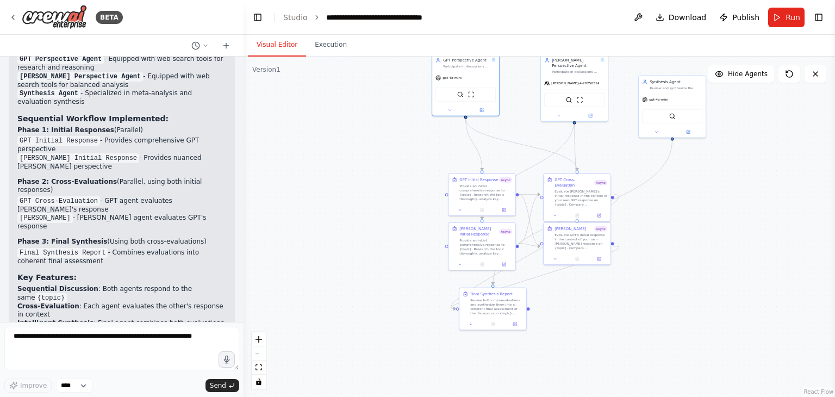
drag, startPoint x: 751, startPoint y: 191, endPoint x: 735, endPoint y: 164, distance: 31.7
click at [735, 164] on div ".deletable-edge-delete-btn { width: 20px; height: 20px; border: 0px solid #ffff…" at bounding box center [538, 227] width 591 height 340
drag, startPoint x: 509, startPoint y: 305, endPoint x: 733, endPoint y: 213, distance: 243.0
click at [733, 213] on div "Review both cross-evaluations and synthesize them into a coherent final assessm…" at bounding box center [719, 212] width 53 height 17
click at [740, 231] on button at bounding box center [737, 230] width 18 height 7
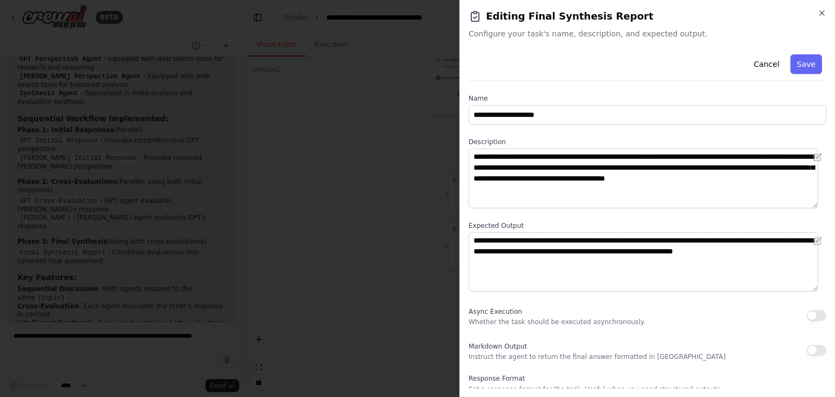
scroll to position [37, 0]
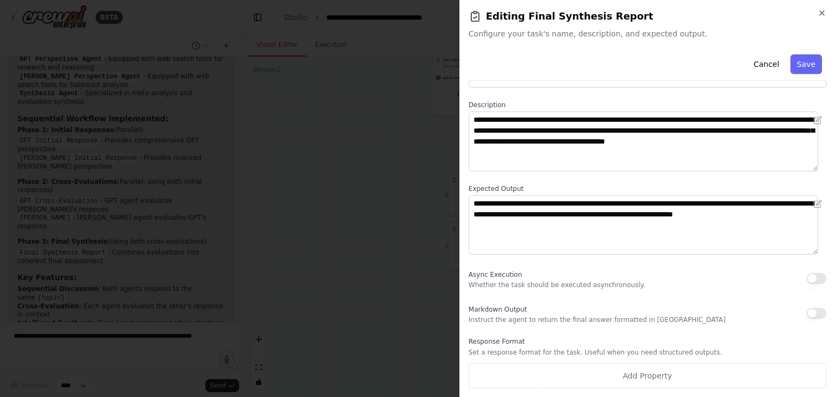
click at [806, 312] on button "button" at bounding box center [816, 313] width 20 height 11
click at [798, 64] on button "Save" at bounding box center [806, 64] width 32 height 20
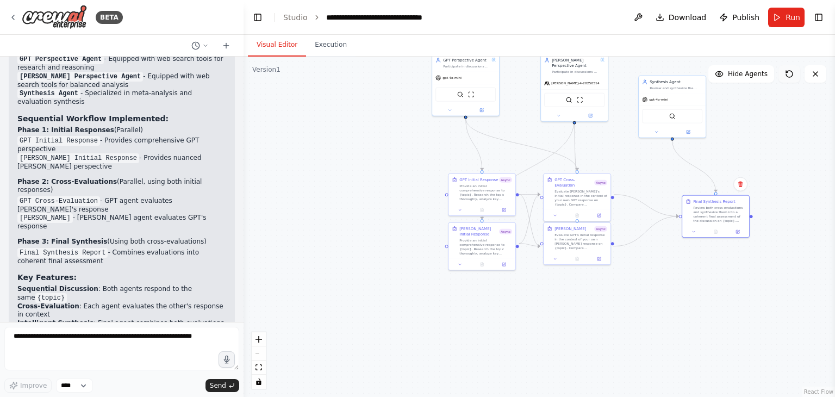
click at [791, 72] on icon at bounding box center [789, 74] width 9 height 9
click at [643, 18] on button at bounding box center [637, 18] width 17 height 20
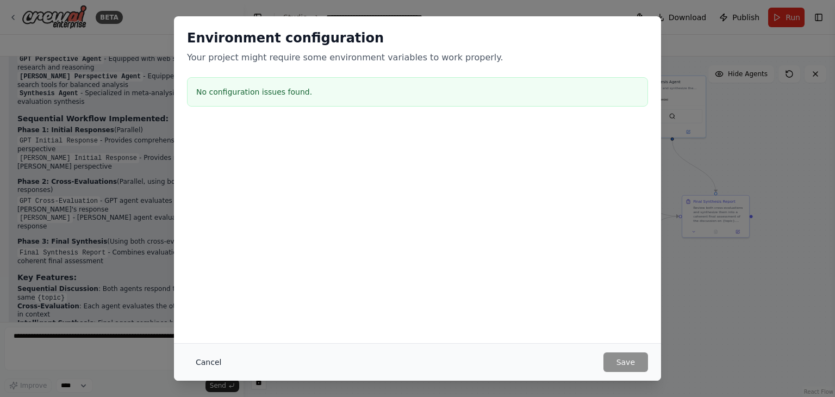
click at [201, 366] on button "Cancel" at bounding box center [208, 362] width 43 height 20
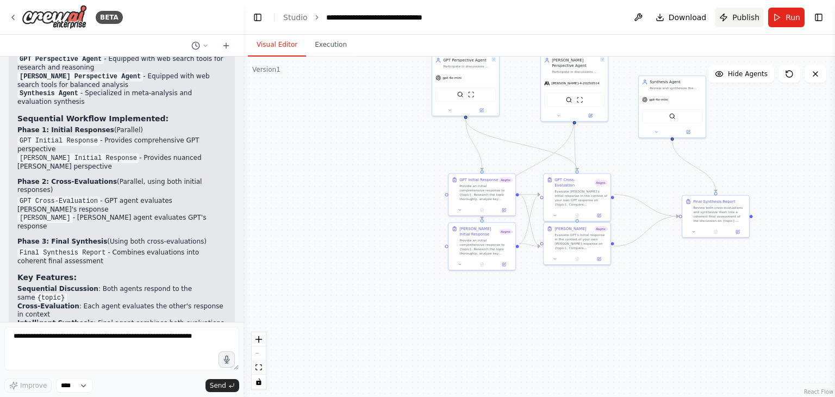
click at [737, 20] on span "Publish" at bounding box center [745, 17] width 27 height 11
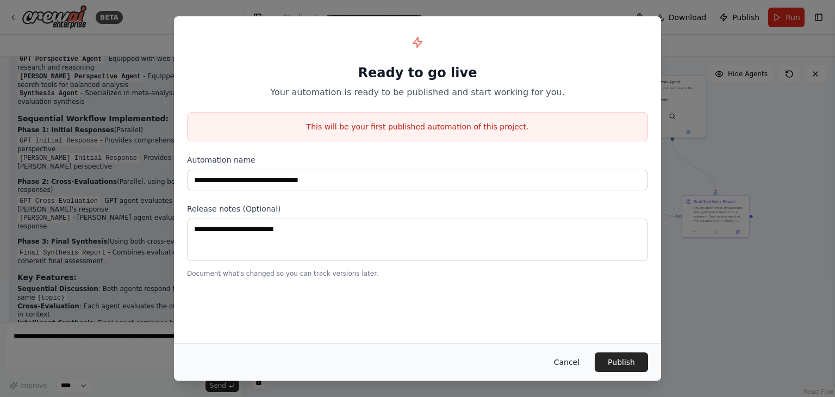
click at [562, 358] on button "Cancel" at bounding box center [566, 362] width 43 height 20
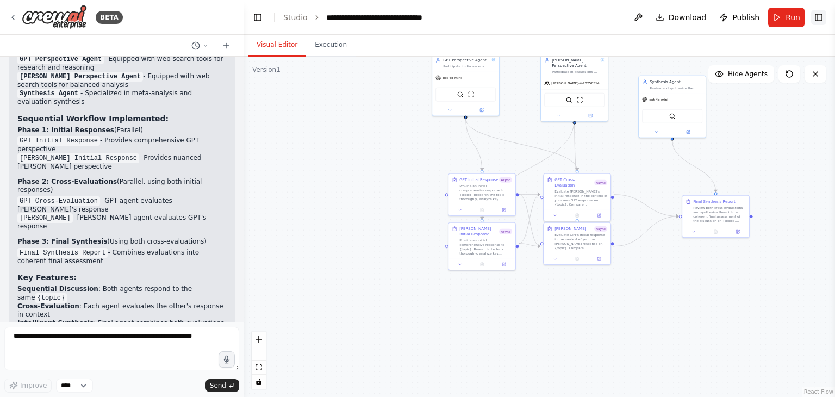
click at [813, 15] on button "Toggle Right Sidebar" at bounding box center [818, 17] width 15 height 15
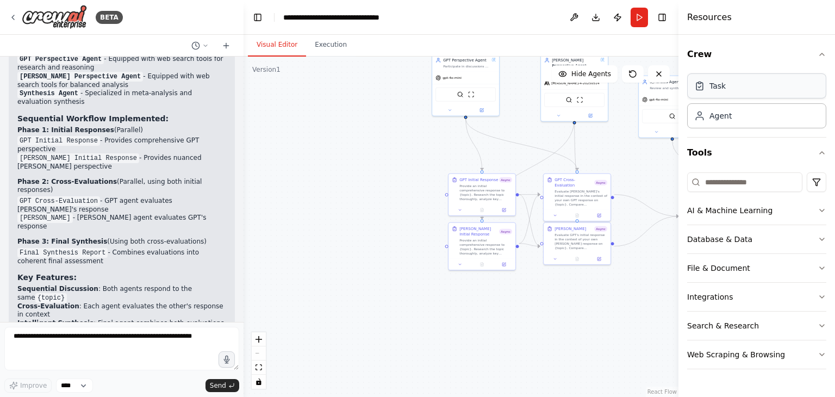
click at [757, 86] on div "Task" at bounding box center [756, 85] width 139 height 25
click at [660, 12] on button "Toggle Right Sidebar" at bounding box center [661, 17] width 15 height 15
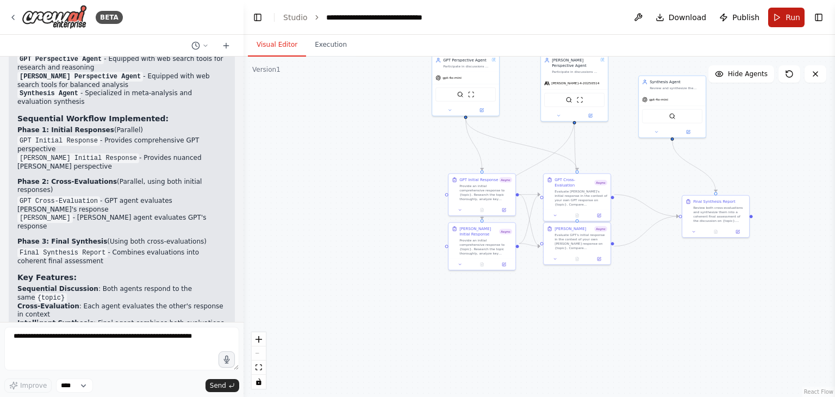
click at [791, 14] on span "Run" at bounding box center [792, 17] width 15 height 11
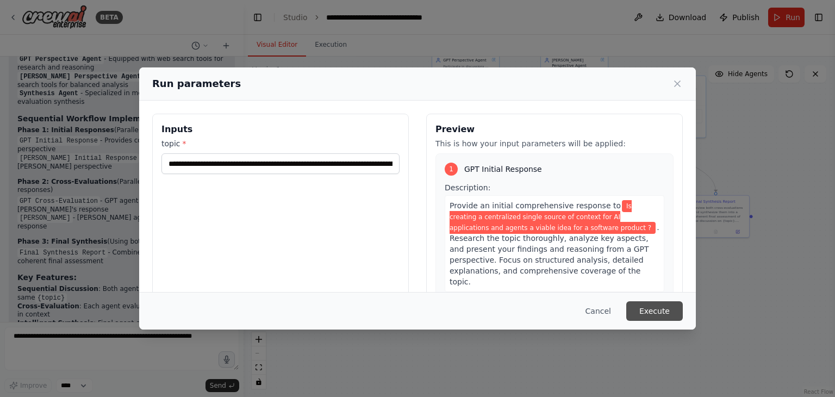
click at [660, 306] on button "Execute" at bounding box center [654, 311] width 57 height 20
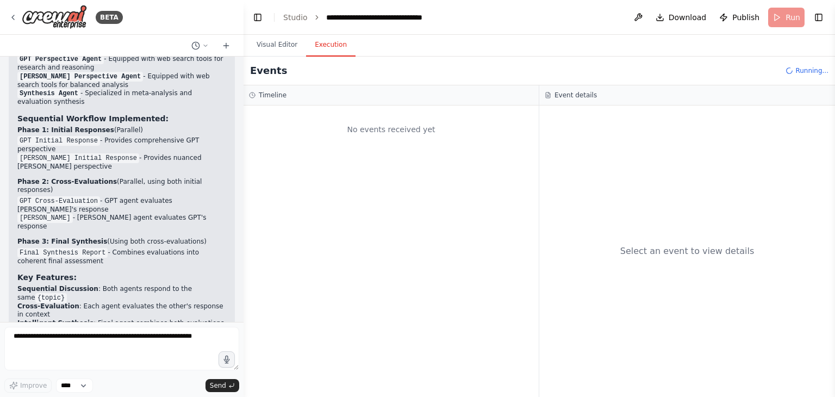
click at [325, 45] on button "Execution" at bounding box center [330, 45] width 49 height 23
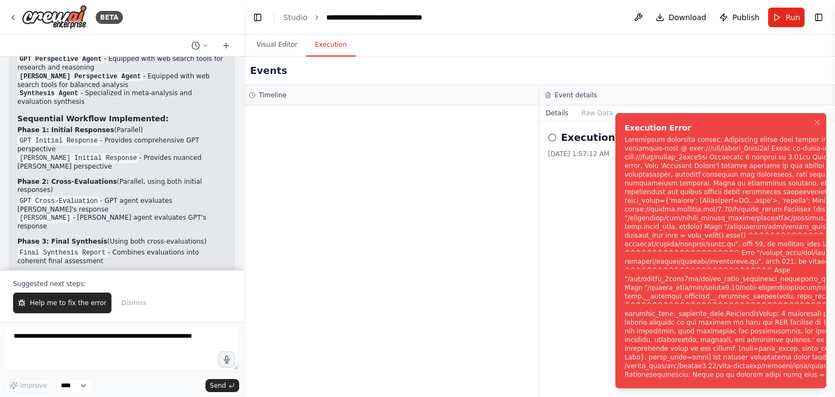
scroll to position [1265, 0]
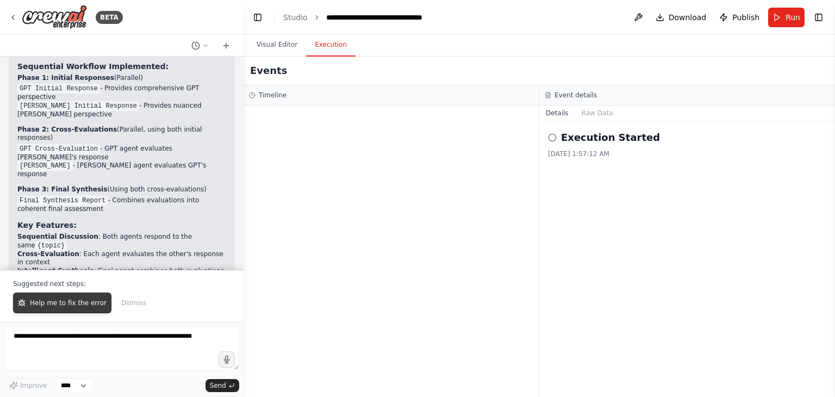
click at [86, 300] on span "Help me to fix the error" at bounding box center [68, 302] width 77 height 9
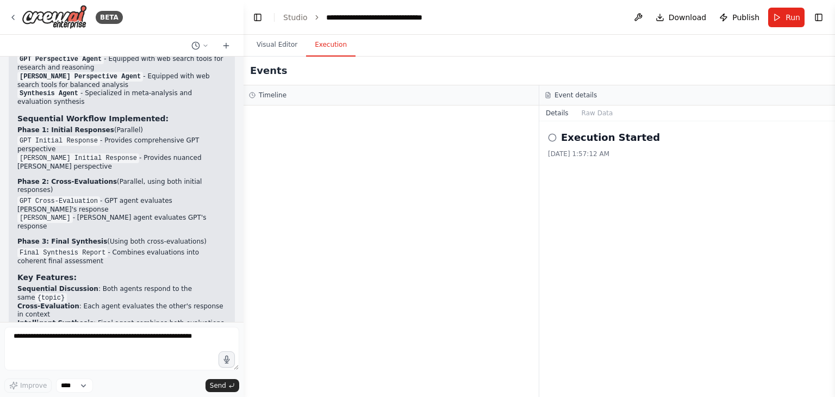
scroll to position [1241, 0]
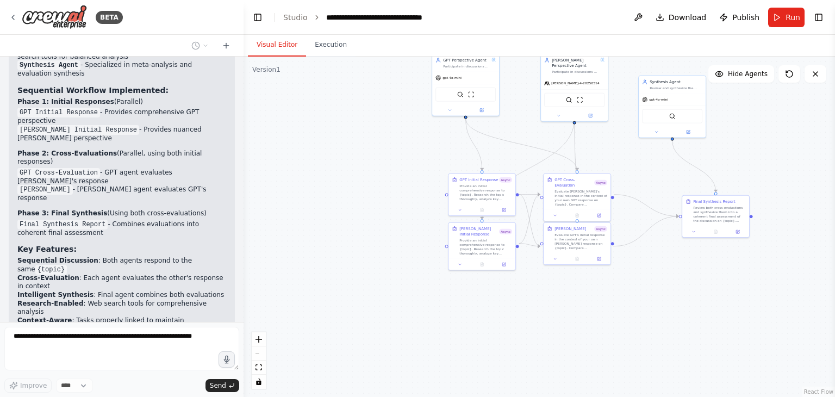
click at [280, 45] on button "Visual Editor" at bounding box center [277, 45] width 58 height 23
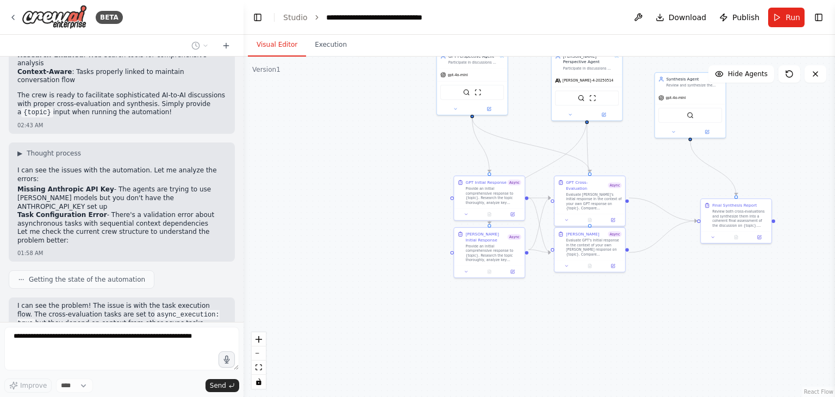
scroll to position [1516, 0]
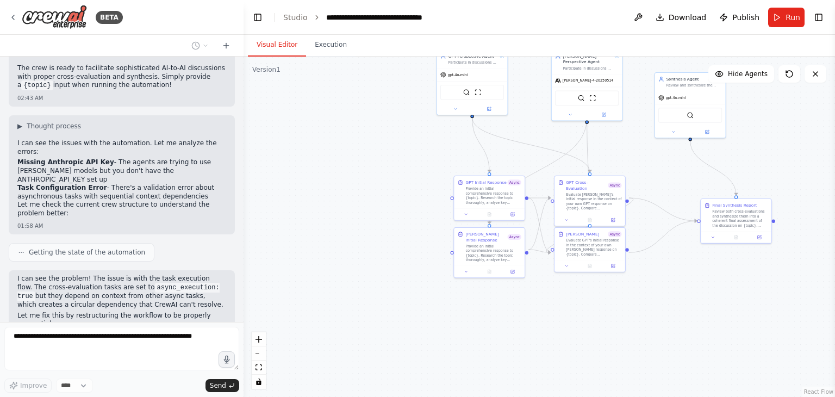
click at [123, 158] on li "Missing Anthropic API Key - The agents are trying to use Claude models but you …" at bounding box center [121, 171] width 209 height 26
copy li "ANTHROPIC_API_KEY"
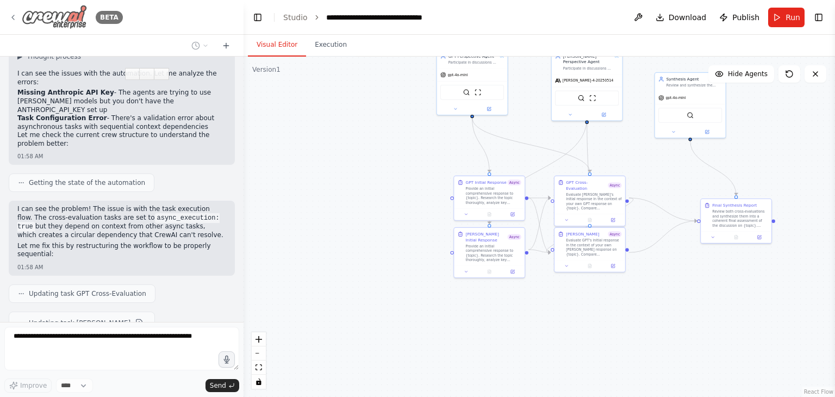
click at [14, 17] on icon at bounding box center [13, 17] width 9 height 9
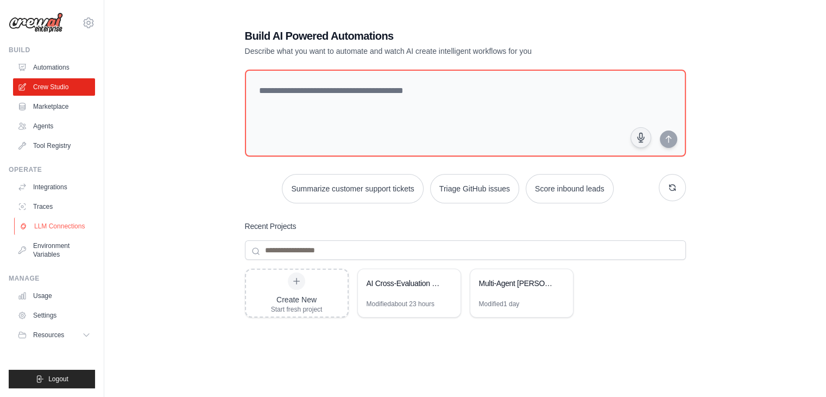
click at [64, 226] on link "LLM Connections" at bounding box center [55, 225] width 82 height 17
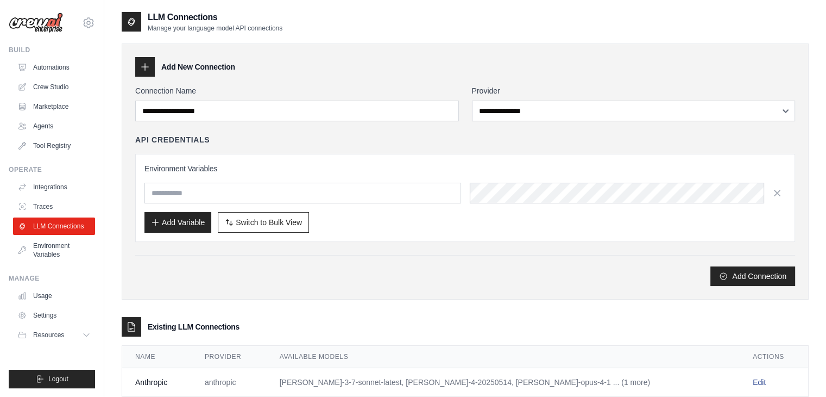
click at [753, 383] on link "Edit" at bounding box center [759, 382] width 13 height 9
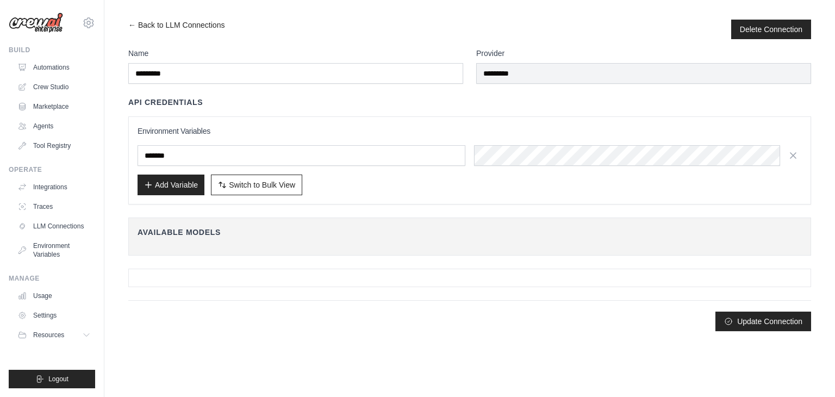
click at [749, 383] on body "yordan.golemanov@gmail.com Settings Build Automations Crew Studio" at bounding box center [417, 198] width 835 height 397
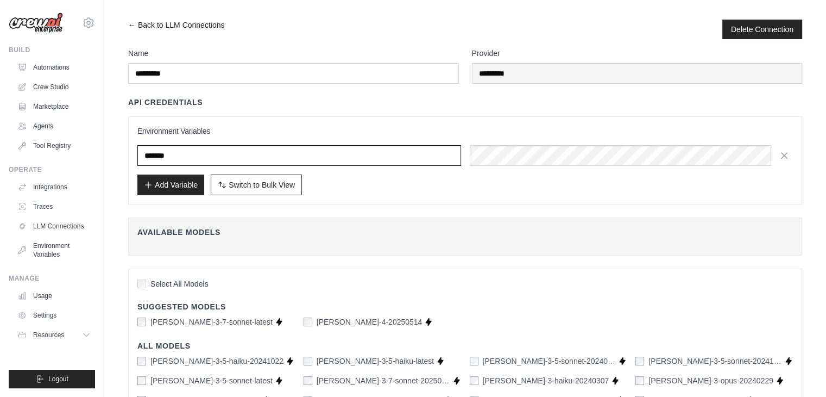
drag, startPoint x: 214, startPoint y: 153, endPoint x: 111, endPoint y: 146, distance: 102.9
click at [111, 146] on div "← Back to LLM Connections Delete Connection Name ********* Provider ********* A…" at bounding box center [465, 277] width 722 height 514
paste input "**********"
type input "**********"
click at [156, 183] on button "Add Variable" at bounding box center [170, 184] width 67 height 21
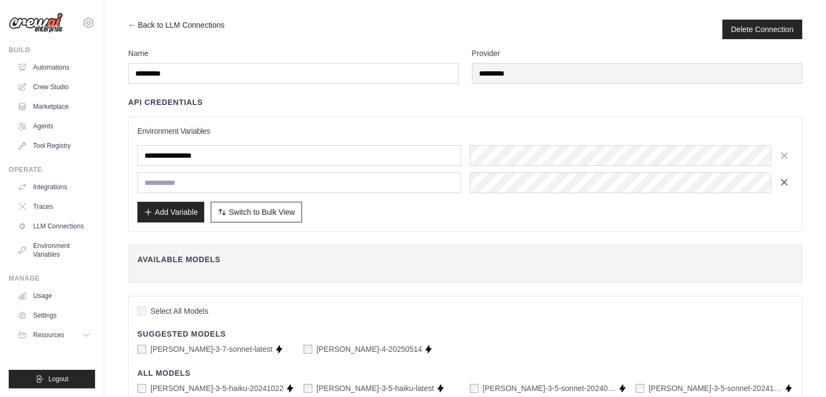
click at [785, 180] on icon "button" at bounding box center [784, 182] width 11 height 11
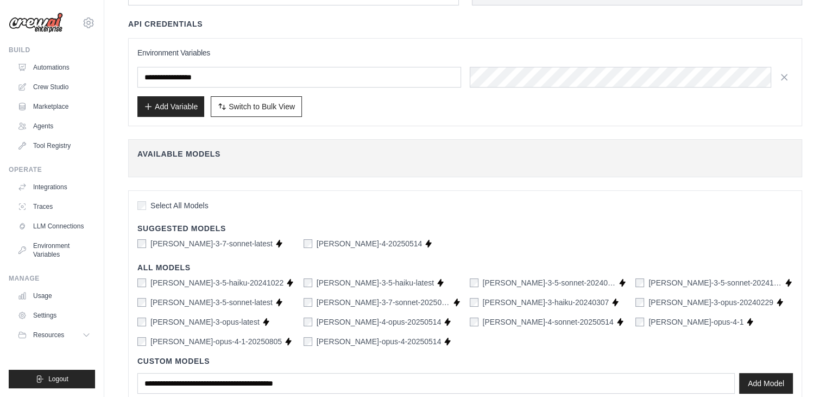
scroll to position [146, 0]
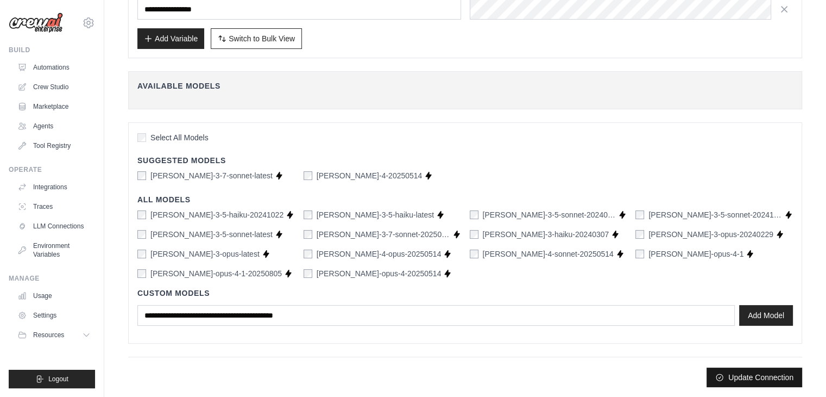
click at [761, 375] on button "Update Connection" at bounding box center [755, 377] width 96 height 20
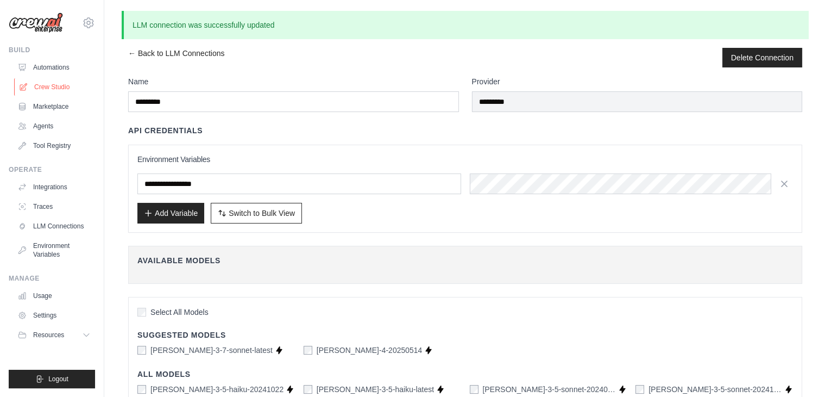
click at [59, 90] on link "Crew Studio" at bounding box center [55, 86] width 82 height 17
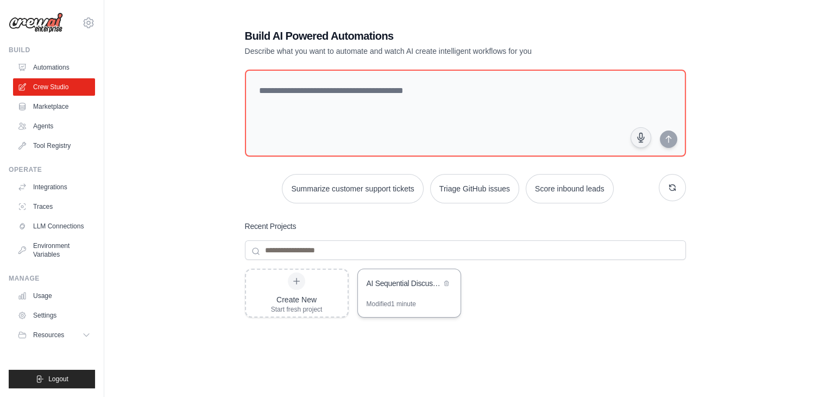
click at [413, 279] on div "AI Sequential Discussion & Cross-Evaluation Crew" at bounding box center [404, 283] width 74 height 11
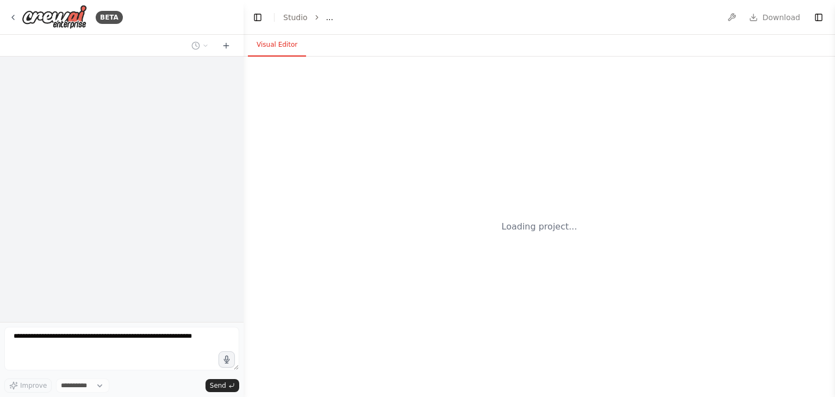
select select "****"
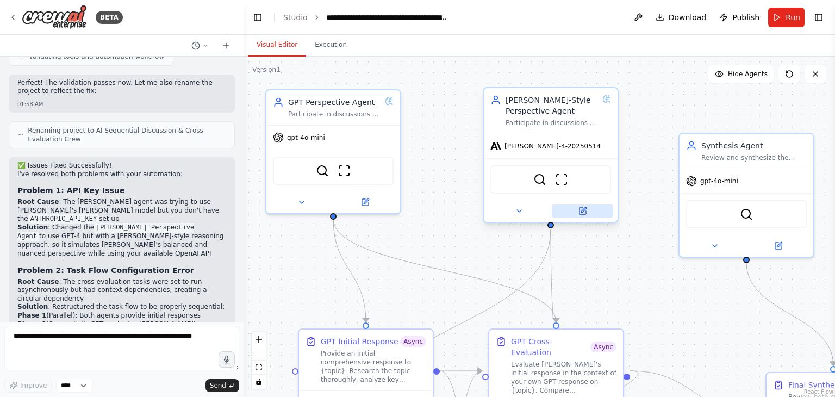
scroll to position [2028, 0]
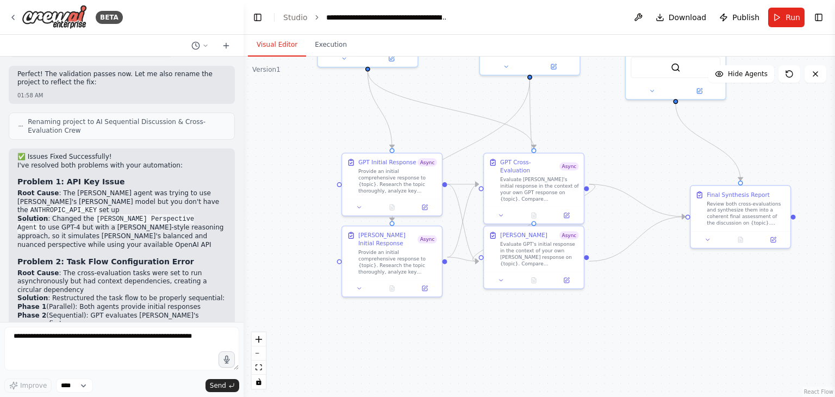
drag, startPoint x: 675, startPoint y: 309, endPoint x: 631, endPoint y: 151, distance: 164.1
click at [631, 151] on div ".deletable-edge-delete-btn { width: 20px; height: 20px; border: 0px solid #ffff…" at bounding box center [538, 227] width 591 height 340
click at [497, 209] on button at bounding box center [501, 214] width 28 height 10
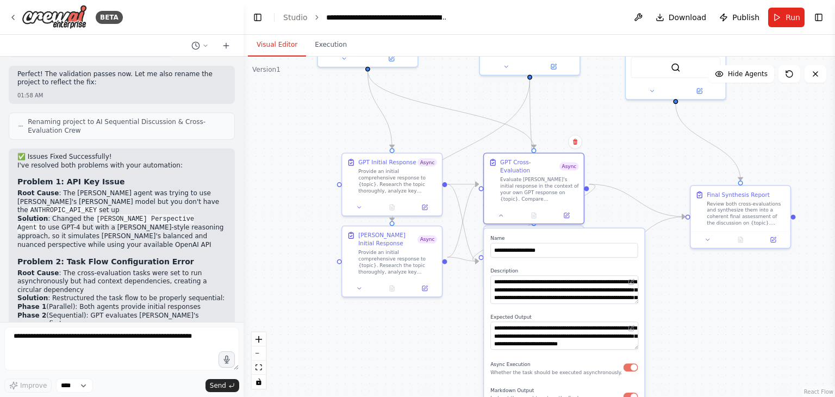
click at [632, 363] on button "button" at bounding box center [630, 367] width 15 height 8
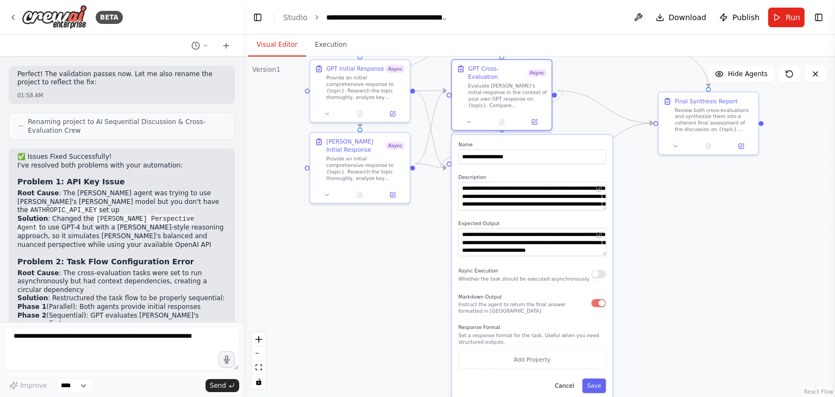
drag, startPoint x: 694, startPoint y: 348, endPoint x: 661, endPoint y: 248, distance: 105.5
click at [661, 248] on div ".deletable-edge-delete-btn { width: 20px; height: 20px; border: 0px solid #ffff…" at bounding box center [538, 227] width 591 height 340
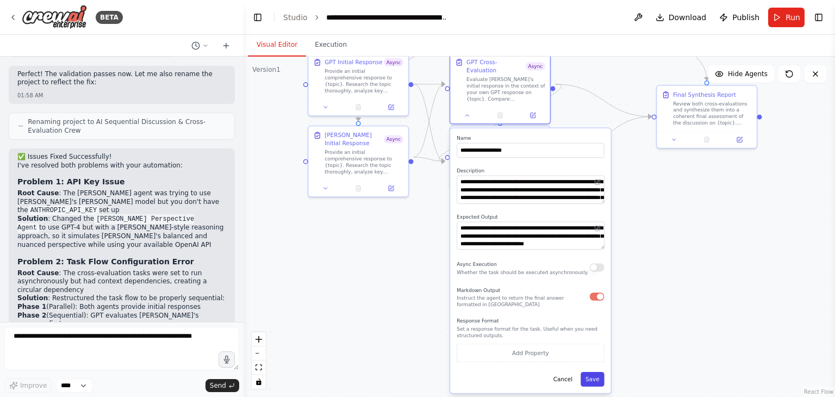
click at [595, 372] on button "Save" at bounding box center [592, 379] width 24 height 15
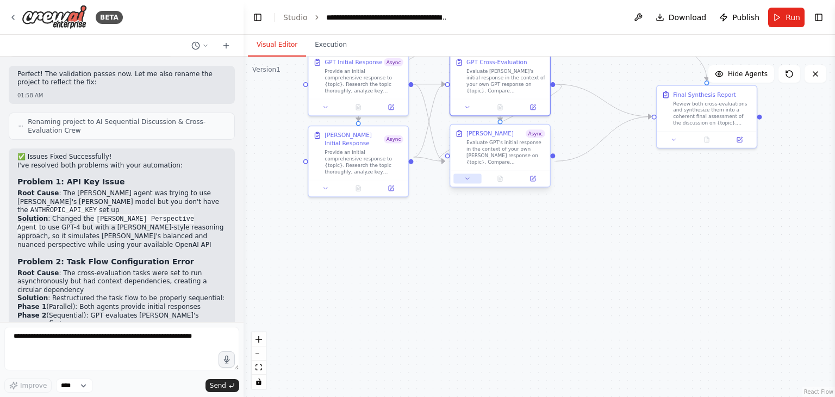
click at [470, 182] on icon at bounding box center [467, 178] width 7 height 7
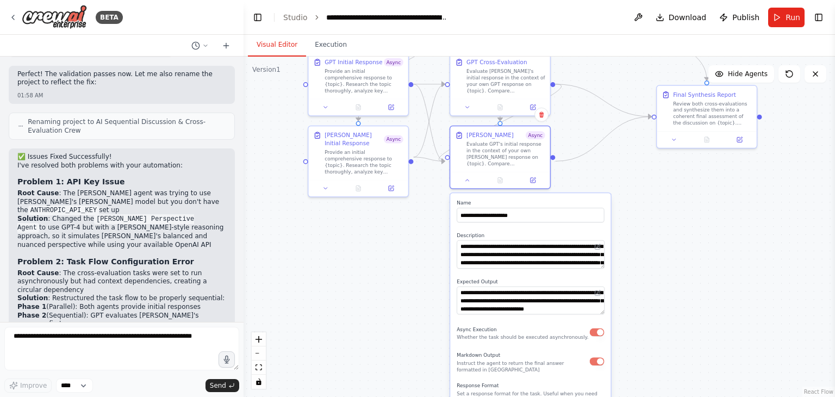
click at [601, 336] on button "button" at bounding box center [597, 332] width 15 height 8
click at [469, 182] on icon at bounding box center [467, 178] width 7 height 7
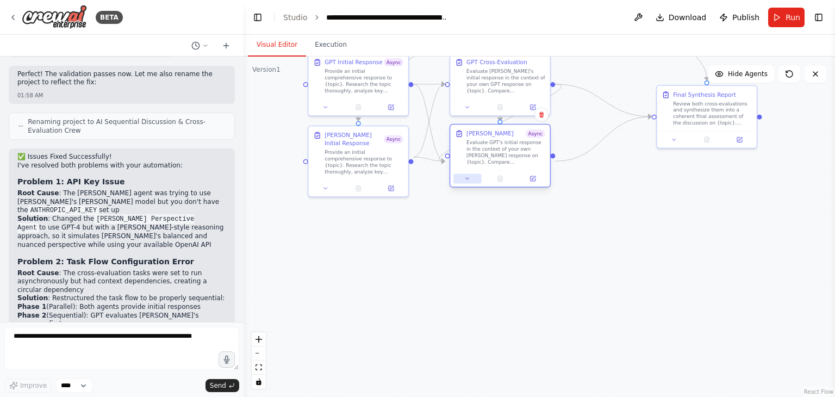
click at [469, 182] on icon at bounding box center [467, 178] width 7 height 7
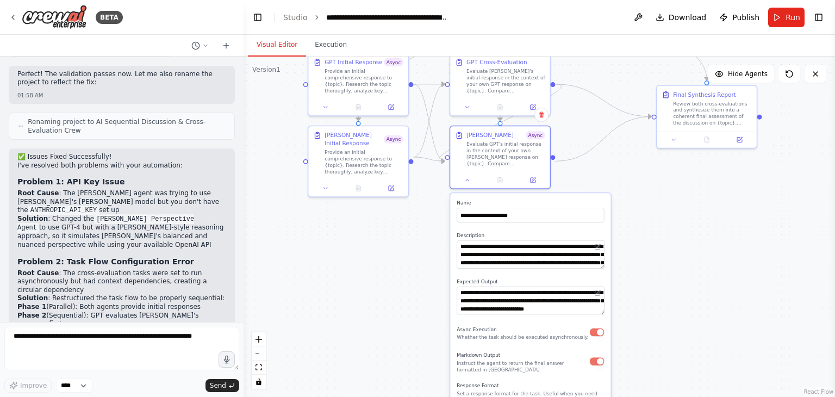
click at [602, 336] on button "button" at bounding box center [597, 332] width 15 height 8
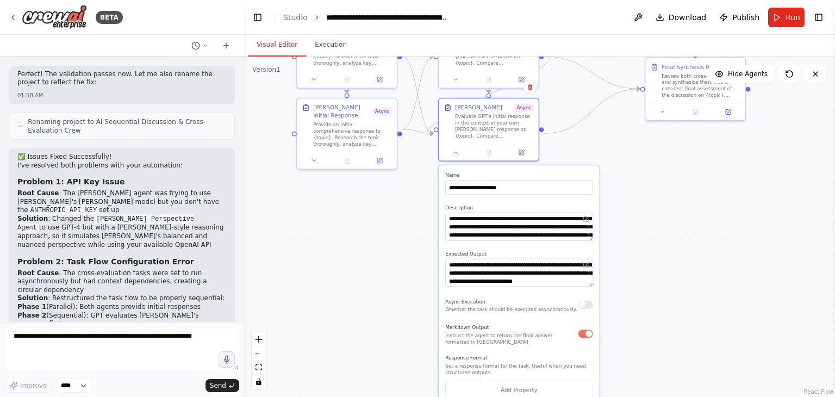
drag, startPoint x: 636, startPoint y: 335, endPoint x: 604, endPoint y: 244, distance: 96.7
click at [604, 244] on div ".deletable-edge-delete-btn { width: 20px; height: 20px; border: 0px solid #ffff…" at bounding box center [538, 227] width 591 height 340
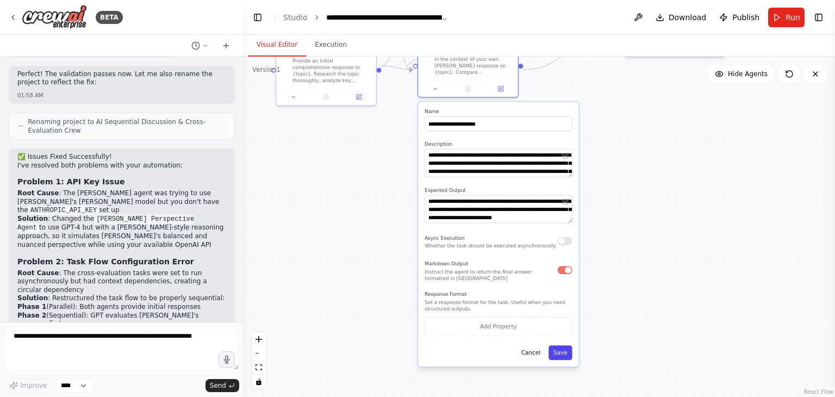
click at [559, 355] on button "Save" at bounding box center [560, 352] width 24 height 15
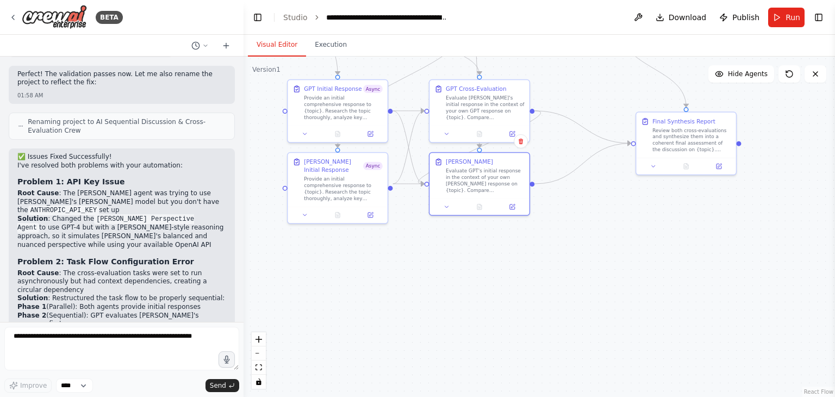
drag, startPoint x: 569, startPoint y: 176, endPoint x: 580, endPoint y: 294, distance: 118.5
click at [580, 294] on div ".deletable-edge-delete-btn { width: 20px; height: 20px; border: 0px solid #ffff…" at bounding box center [538, 227] width 591 height 340
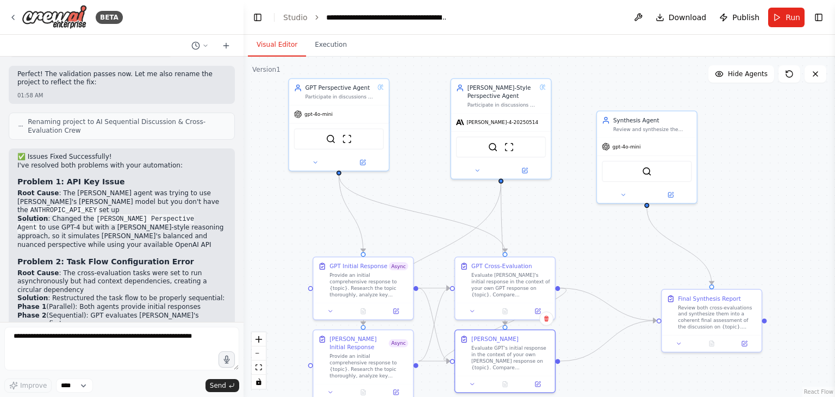
drag, startPoint x: 600, startPoint y: 200, endPoint x: 625, endPoint y: 378, distance: 179.0
click at [625, 378] on div ".deletable-edge-delete-btn { width: 20px; height: 20px; border: 0px solid #ffff…" at bounding box center [538, 227] width 591 height 340
click at [788, 15] on span "Run" at bounding box center [792, 17] width 15 height 11
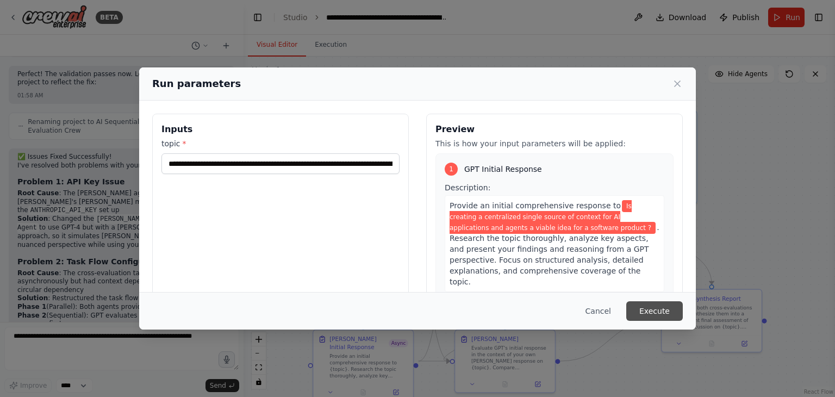
click at [657, 311] on button "Execute" at bounding box center [654, 311] width 57 height 20
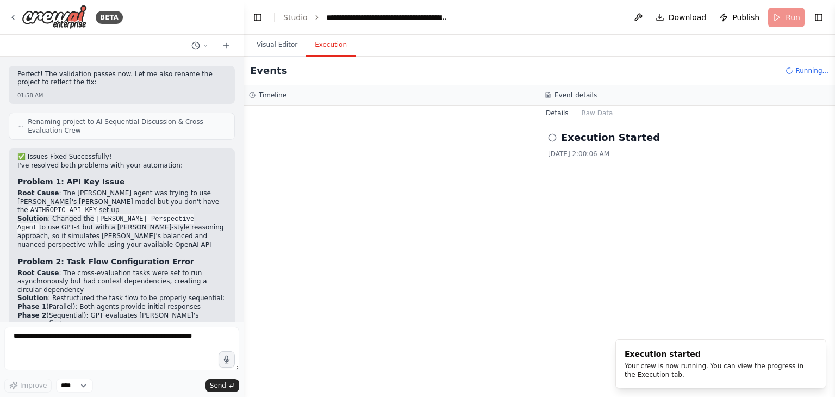
click at [324, 43] on button "Execution" at bounding box center [330, 45] width 49 height 23
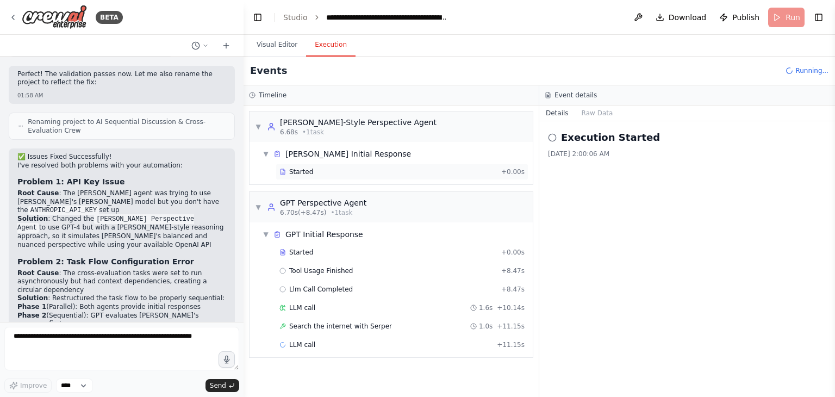
click at [313, 167] on div "Started" at bounding box center [387, 171] width 217 height 9
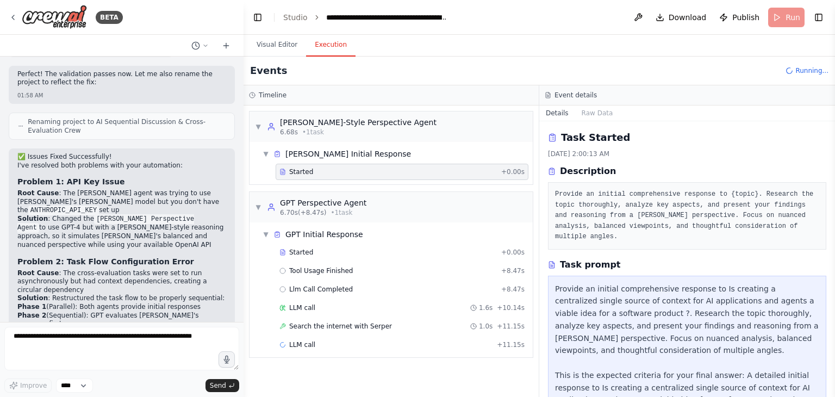
drag, startPoint x: 833, startPoint y: 135, endPoint x: 834, endPoint y: 168, distance: 33.7
click at [834, 168] on button "Toggle Sidebar" at bounding box center [834, 198] width 9 height 397
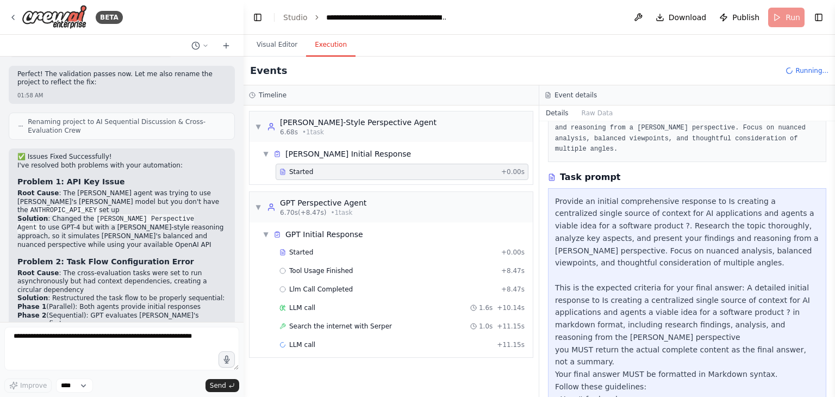
scroll to position [159, 0]
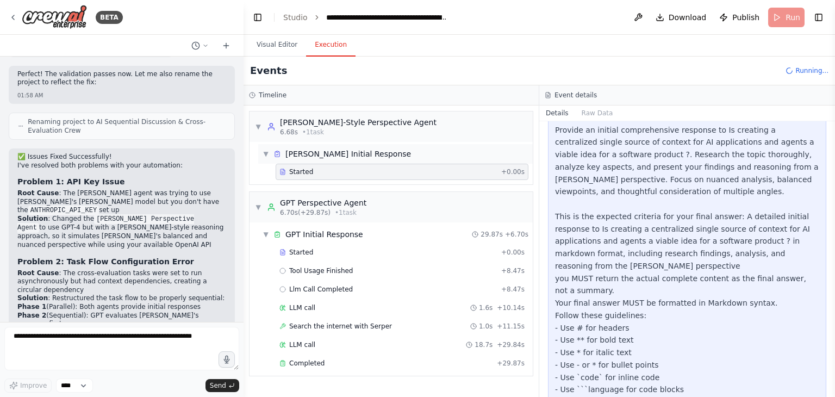
click at [346, 152] on div "[PERSON_NAME] Initial Response" at bounding box center [348, 153] width 126 height 11
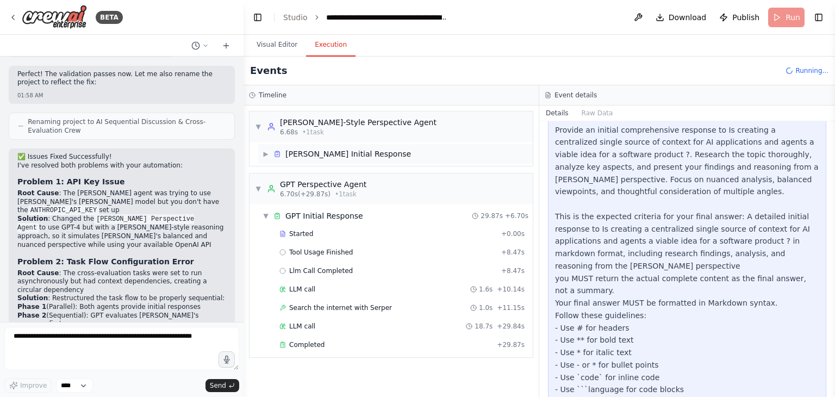
click at [346, 152] on div "[PERSON_NAME] Initial Response" at bounding box center [348, 153] width 126 height 11
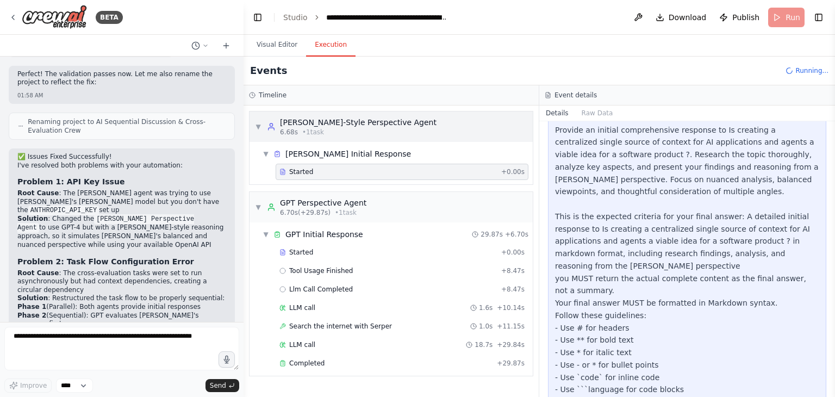
click at [346, 123] on div "[PERSON_NAME]-Style Perspective Agent" at bounding box center [358, 122] width 156 height 11
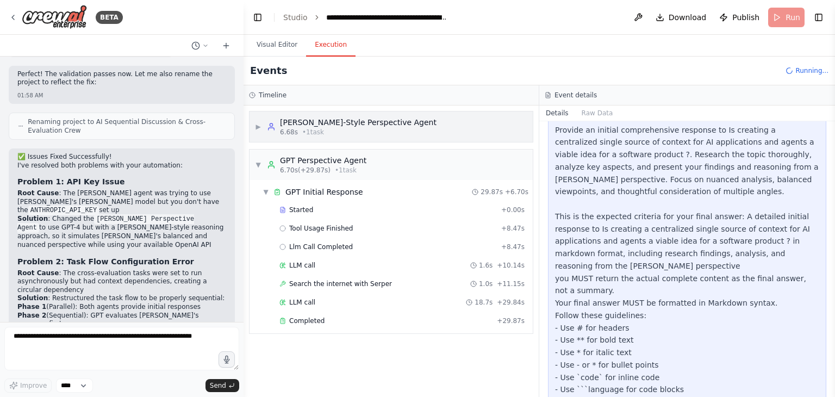
click at [346, 123] on div "[PERSON_NAME]-Style Perspective Agent" at bounding box center [358, 122] width 156 height 11
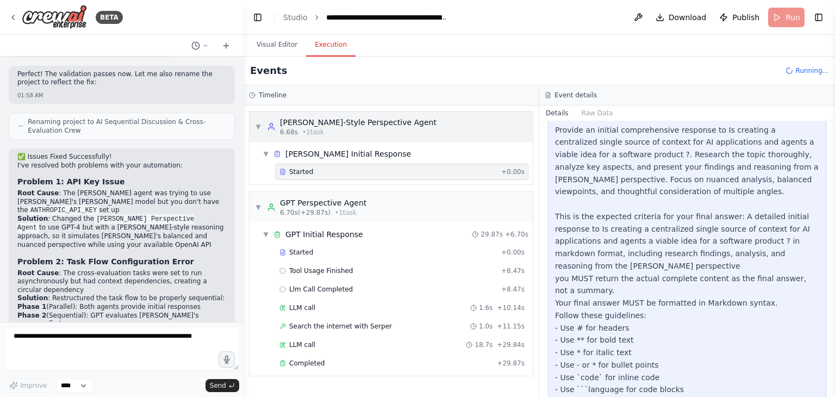
click at [311, 130] on span "• 1 task" at bounding box center [313, 132] width 22 height 9
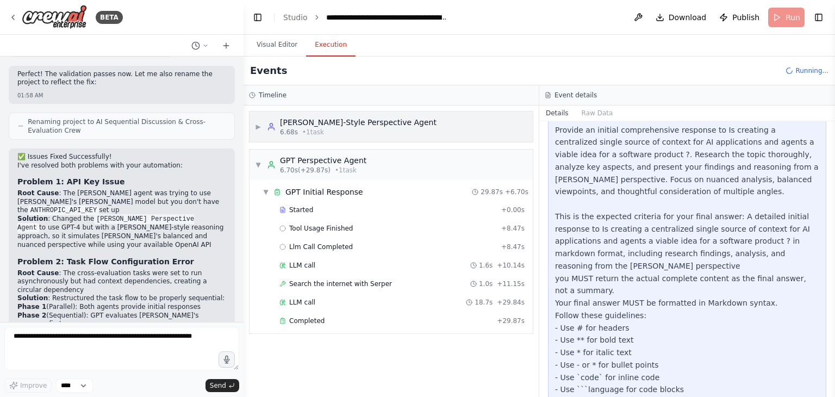
click at [311, 130] on span "• 1 task" at bounding box center [313, 132] width 22 height 9
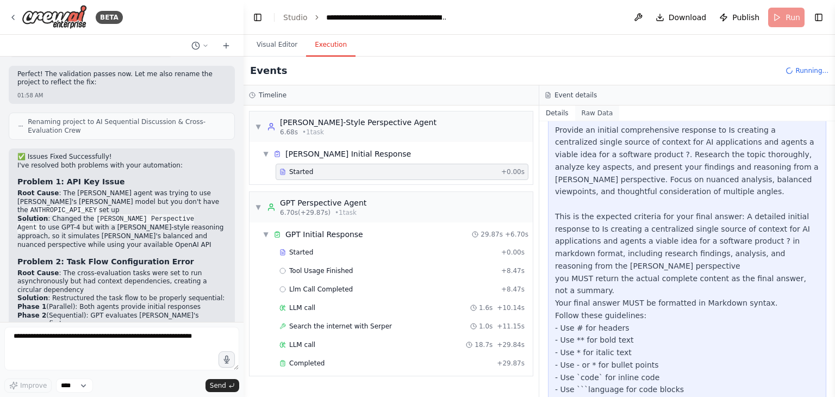
click at [589, 109] on button "Raw Data" at bounding box center [597, 112] width 45 height 15
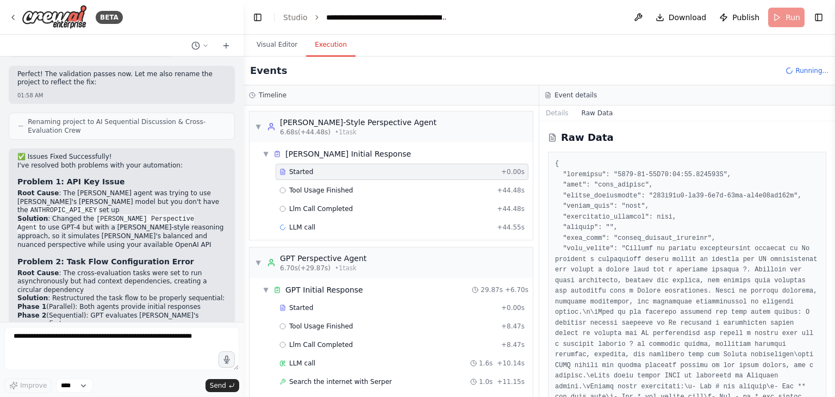
click at [832, 154] on button "Toggle Sidebar" at bounding box center [834, 198] width 9 height 397
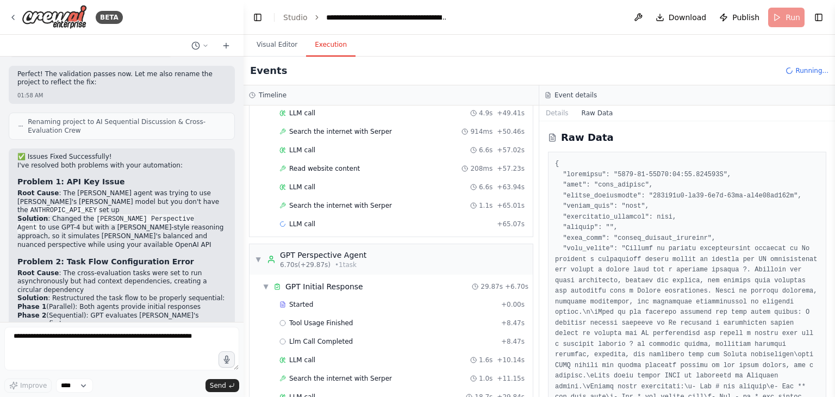
scroll to position [153, 0]
